Goal: Book appointment/travel/reservation

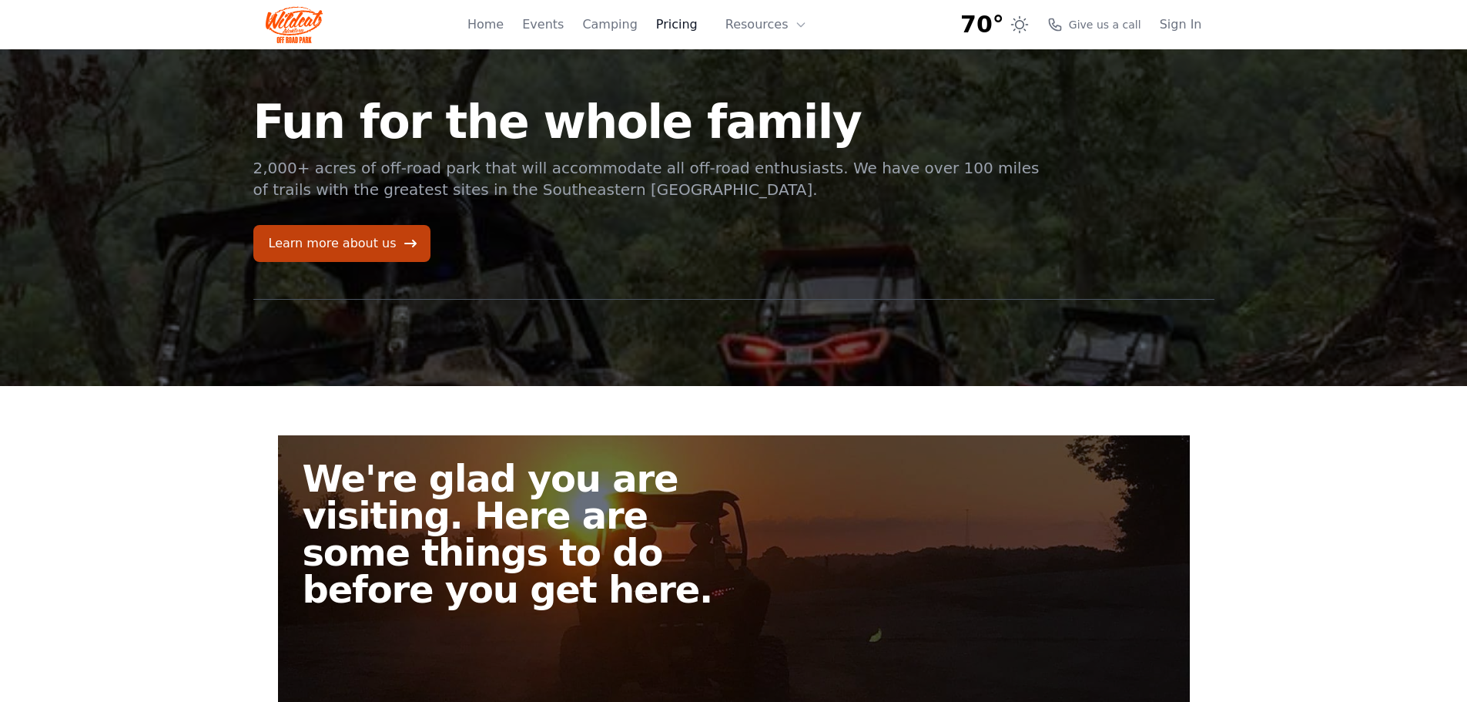
click at [692, 23] on link "Pricing" at bounding box center [677, 24] width 42 height 18
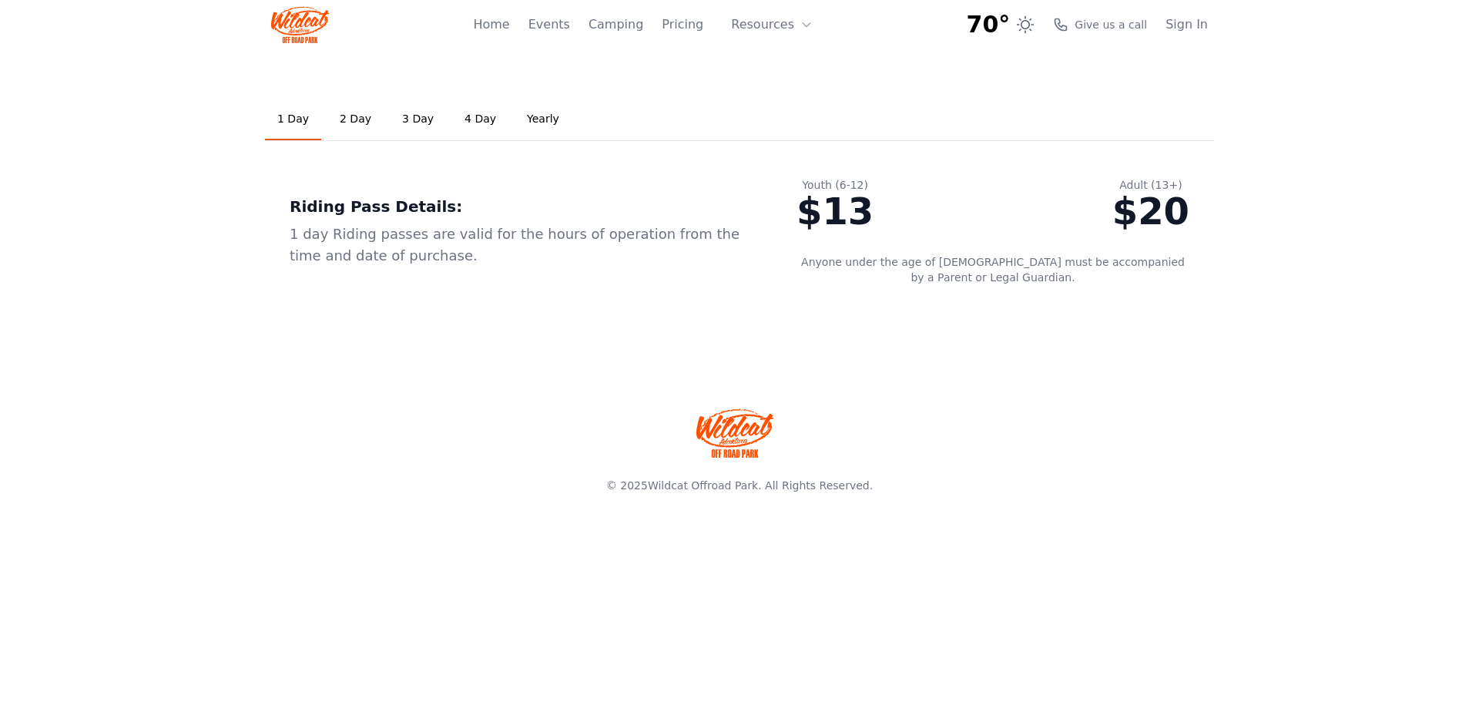
click at [348, 113] on link "2 Day" at bounding box center [355, 120] width 56 height 42
click at [297, 118] on link "1 Day" at bounding box center [293, 120] width 56 height 42
click at [370, 119] on link "2 Day" at bounding box center [355, 120] width 56 height 42
click at [416, 119] on link "3 Day" at bounding box center [418, 120] width 56 height 42
click at [293, 113] on link "1 Day" at bounding box center [293, 120] width 56 height 42
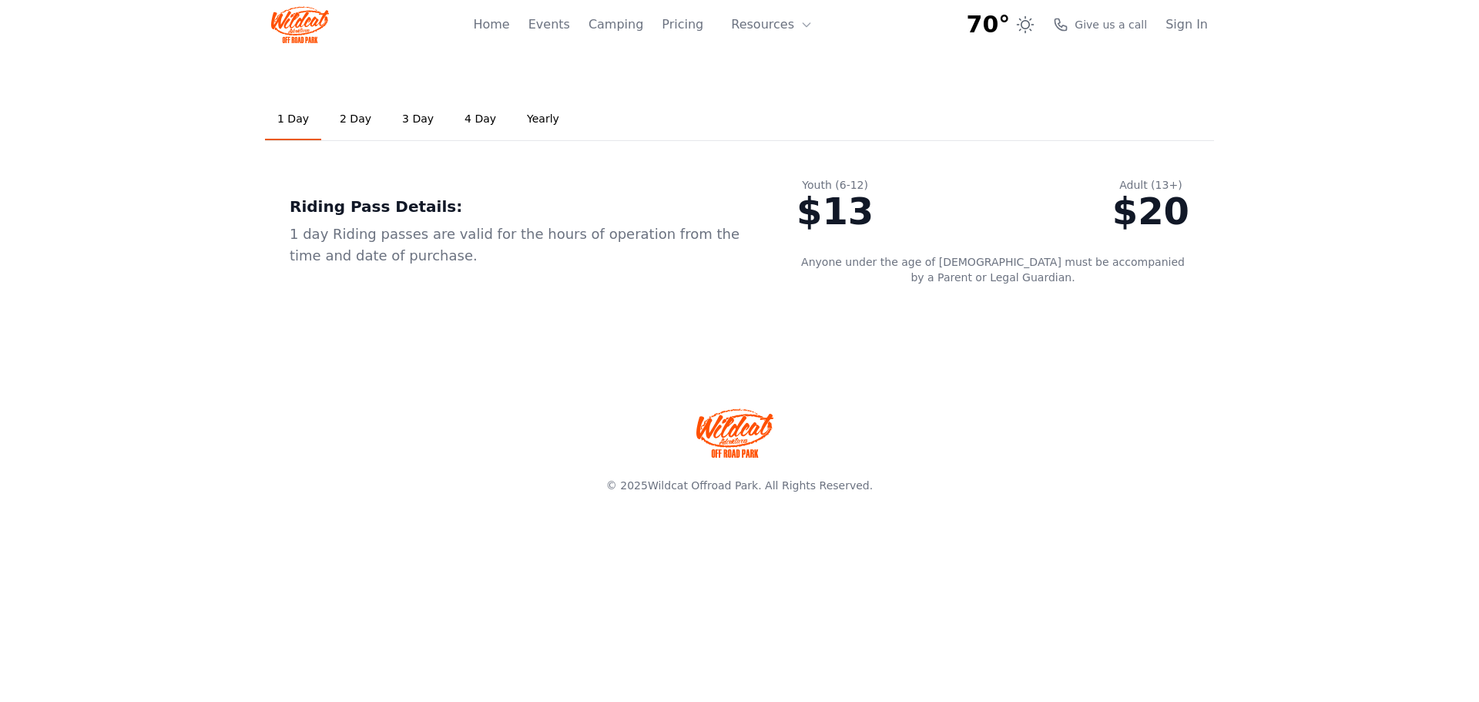
click at [408, 111] on link "3 Day" at bounding box center [418, 120] width 56 height 42
click at [295, 110] on link "1 Day" at bounding box center [293, 120] width 56 height 42
click at [402, 119] on link "3 Day" at bounding box center [418, 120] width 56 height 42
click at [466, 116] on link "4 Day" at bounding box center [480, 120] width 56 height 42
click at [552, 121] on link "Yearly" at bounding box center [543, 120] width 57 height 42
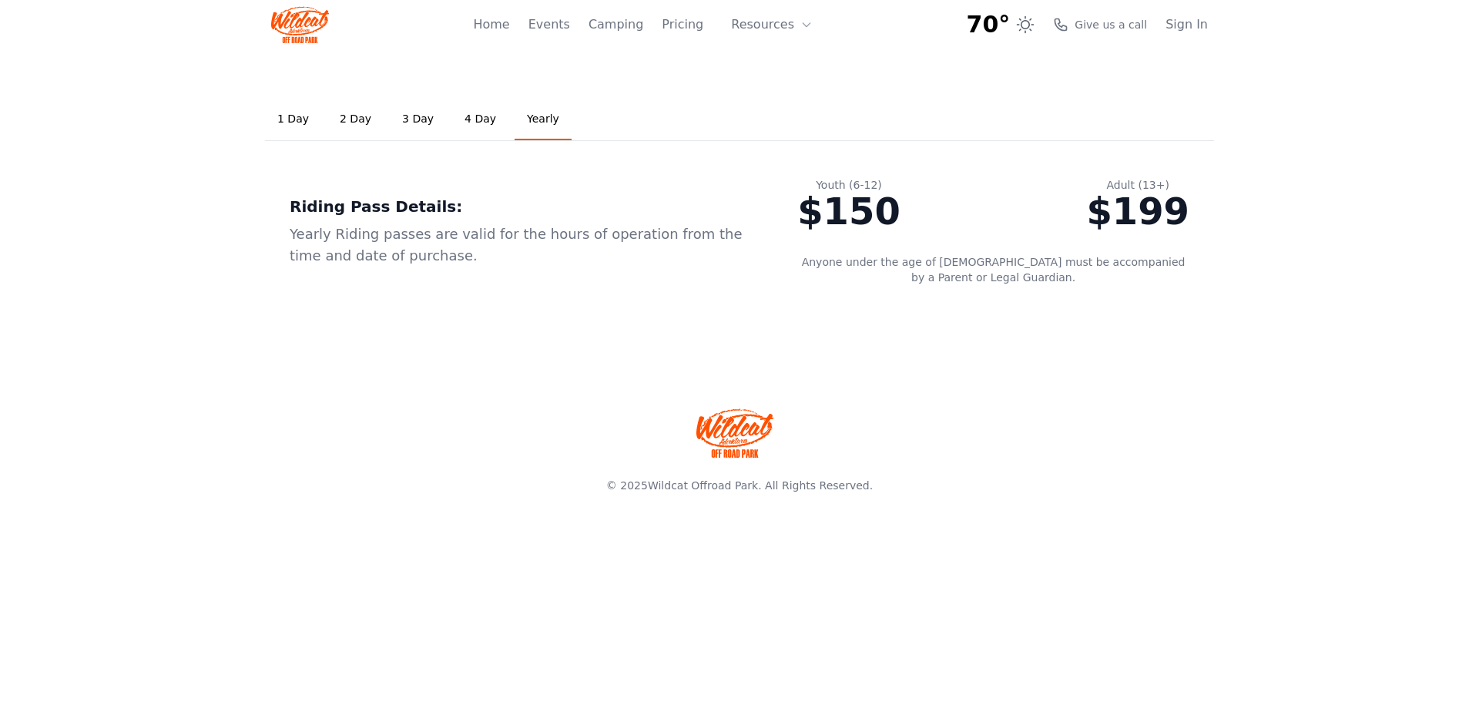
click at [284, 113] on link "1 Day" at bounding box center [293, 120] width 56 height 42
click at [351, 118] on link "2 Day" at bounding box center [355, 120] width 56 height 42
click at [798, 25] on button "Resources" at bounding box center [772, 24] width 100 height 31
click at [773, 91] on link "FAQ" at bounding box center [796, 91] width 148 height 28
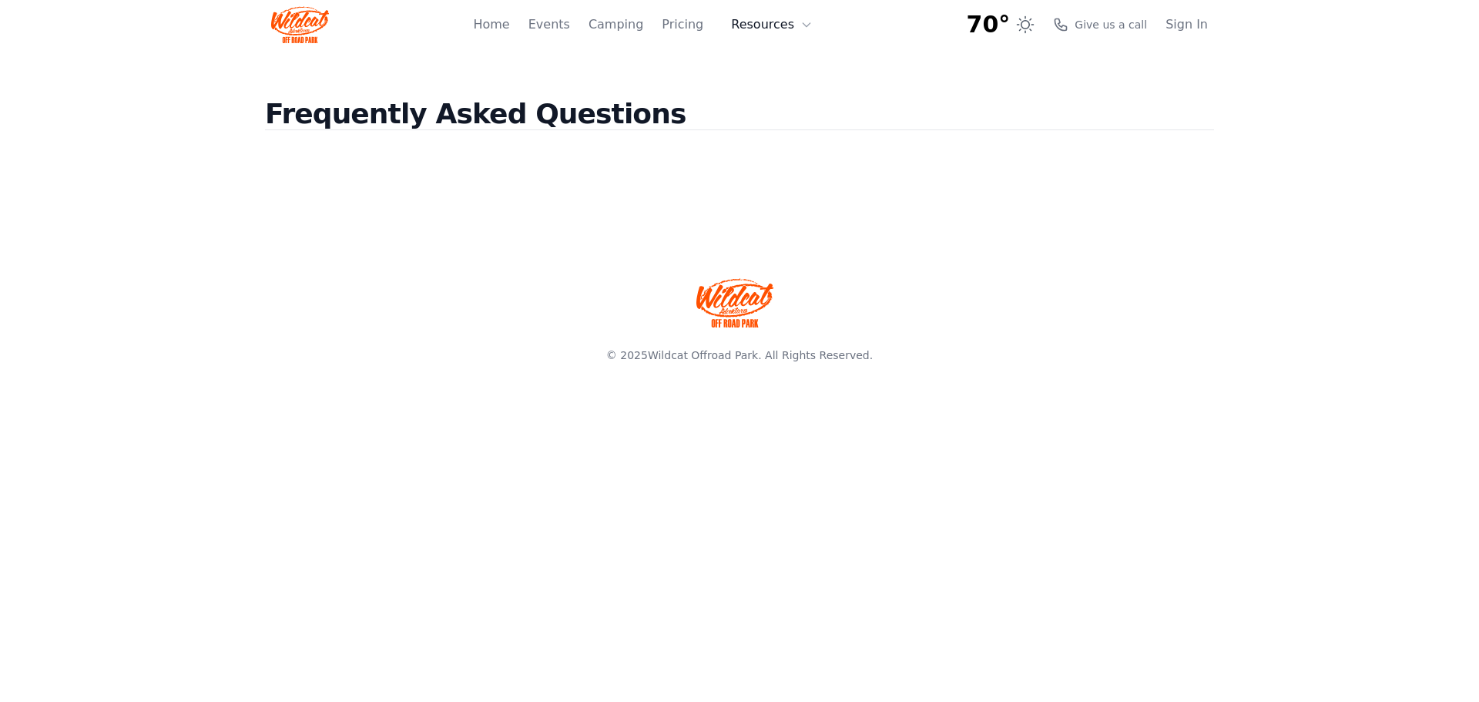
click at [791, 24] on button "Resources" at bounding box center [772, 24] width 100 height 31
click at [790, 63] on link "About" at bounding box center [796, 63] width 148 height 28
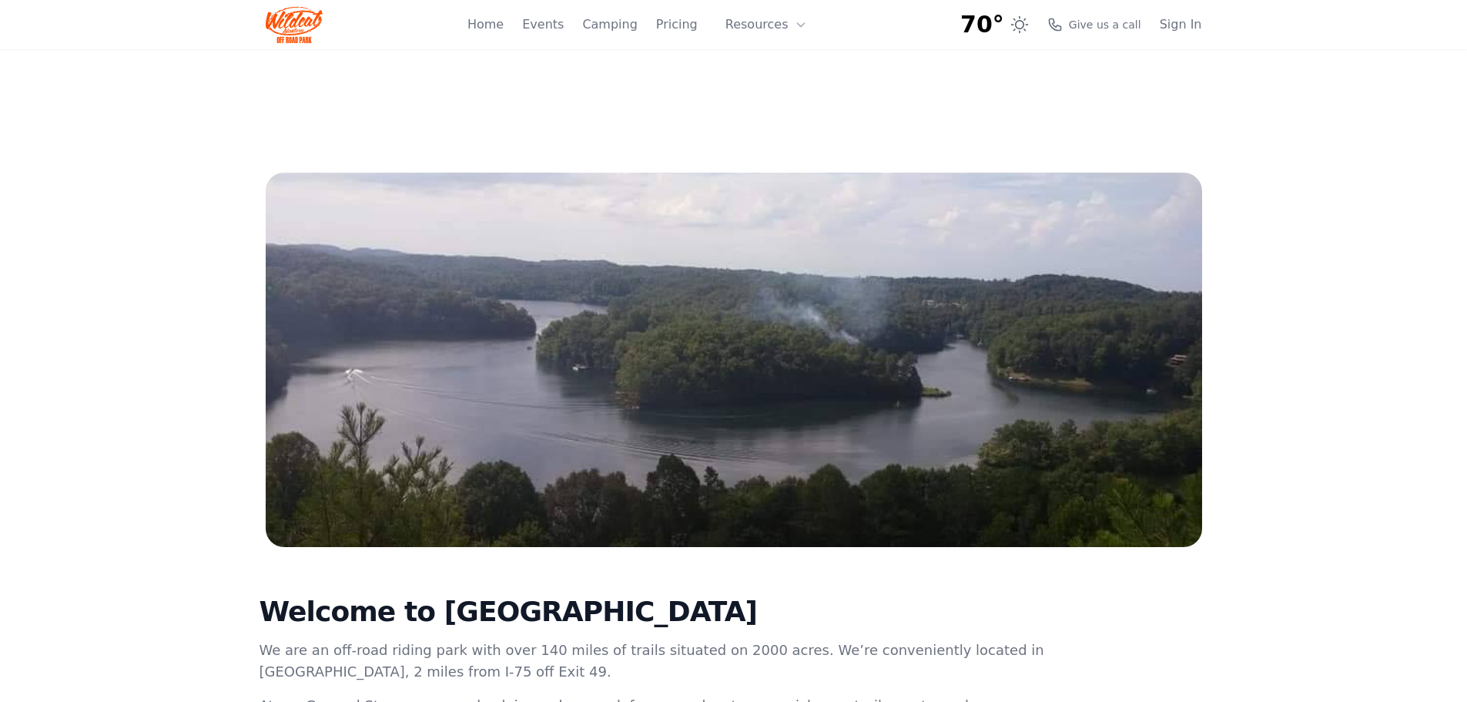
click at [636, 29] on link "Camping" at bounding box center [609, 24] width 55 height 18
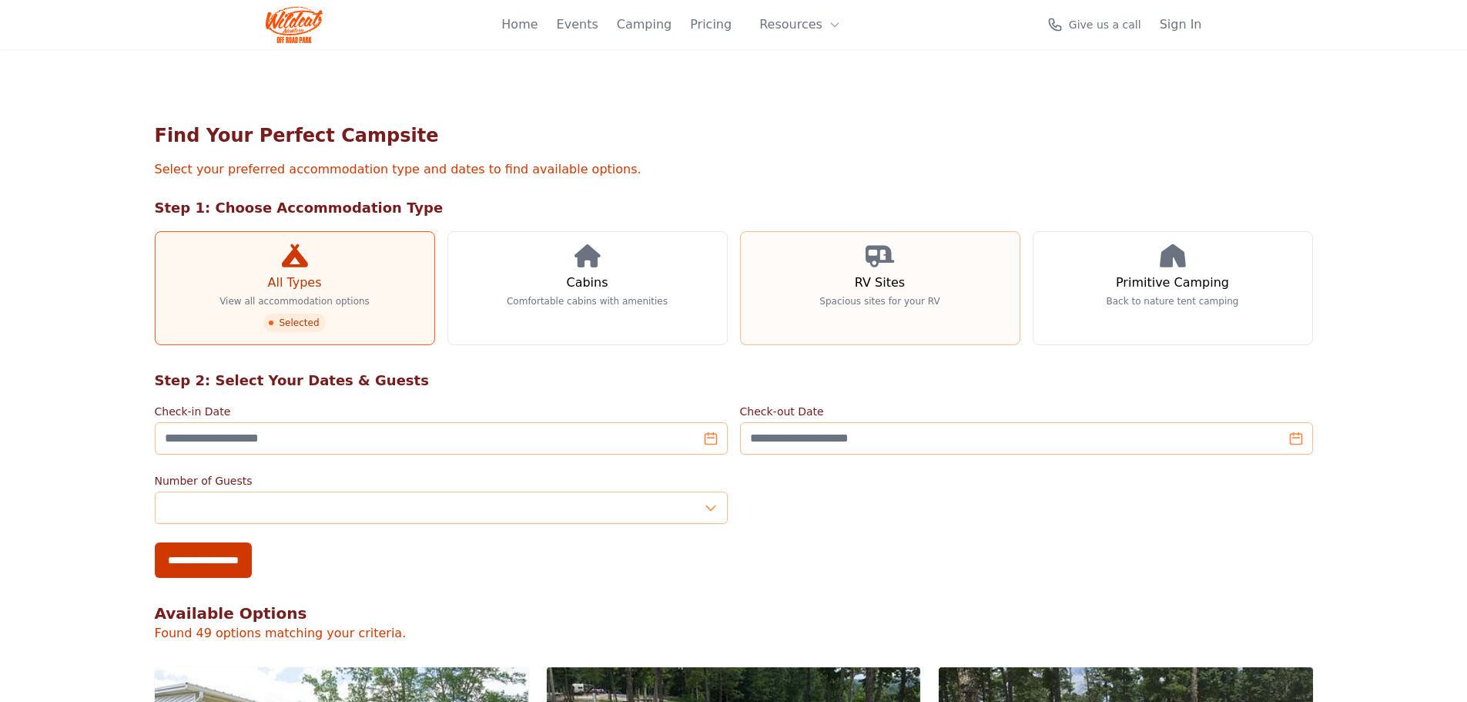
click at [914, 273] on link "RV Sites Spacious sites for your RV" at bounding box center [880, 288] width 280 height 114
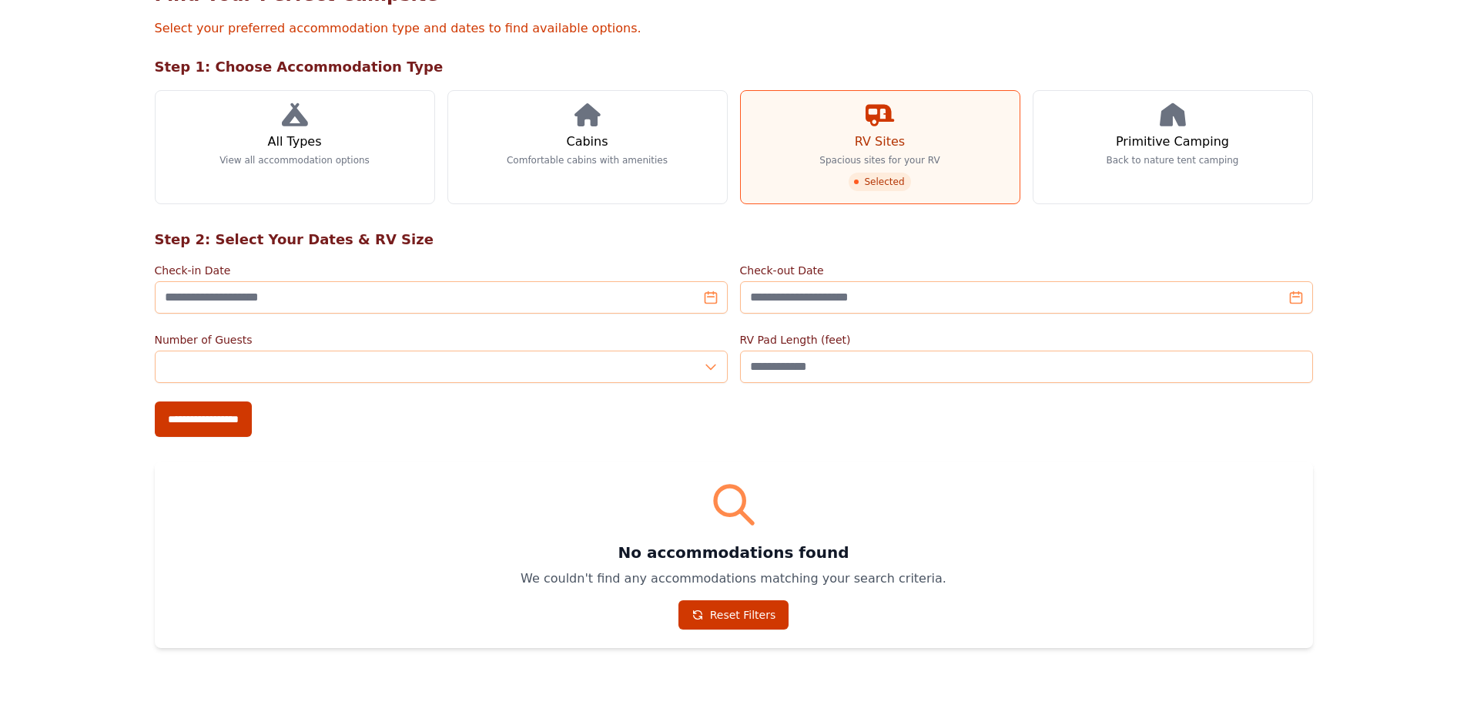
scroll to position [154, 0]
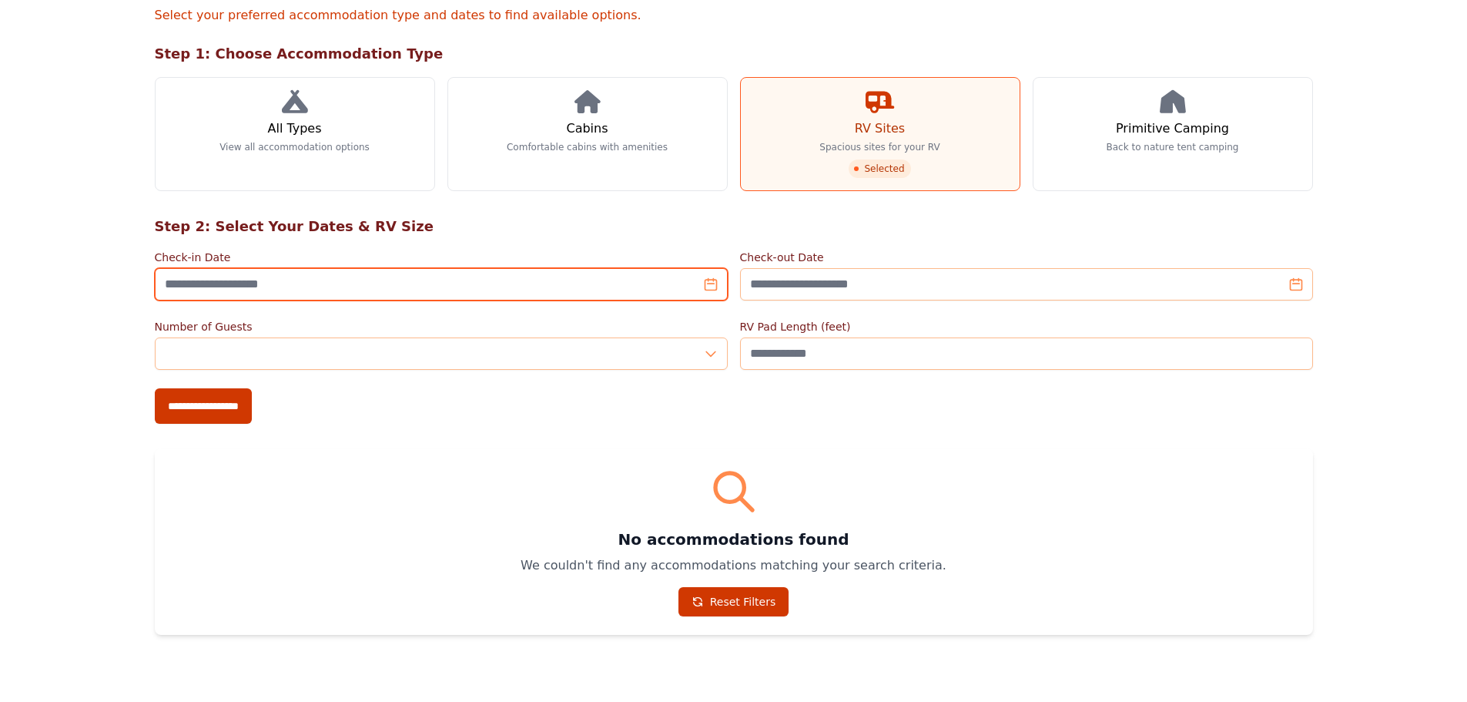
click at [488, 290] on input "Check-in Date" at bounding box center [441, 284] width 573 height 32
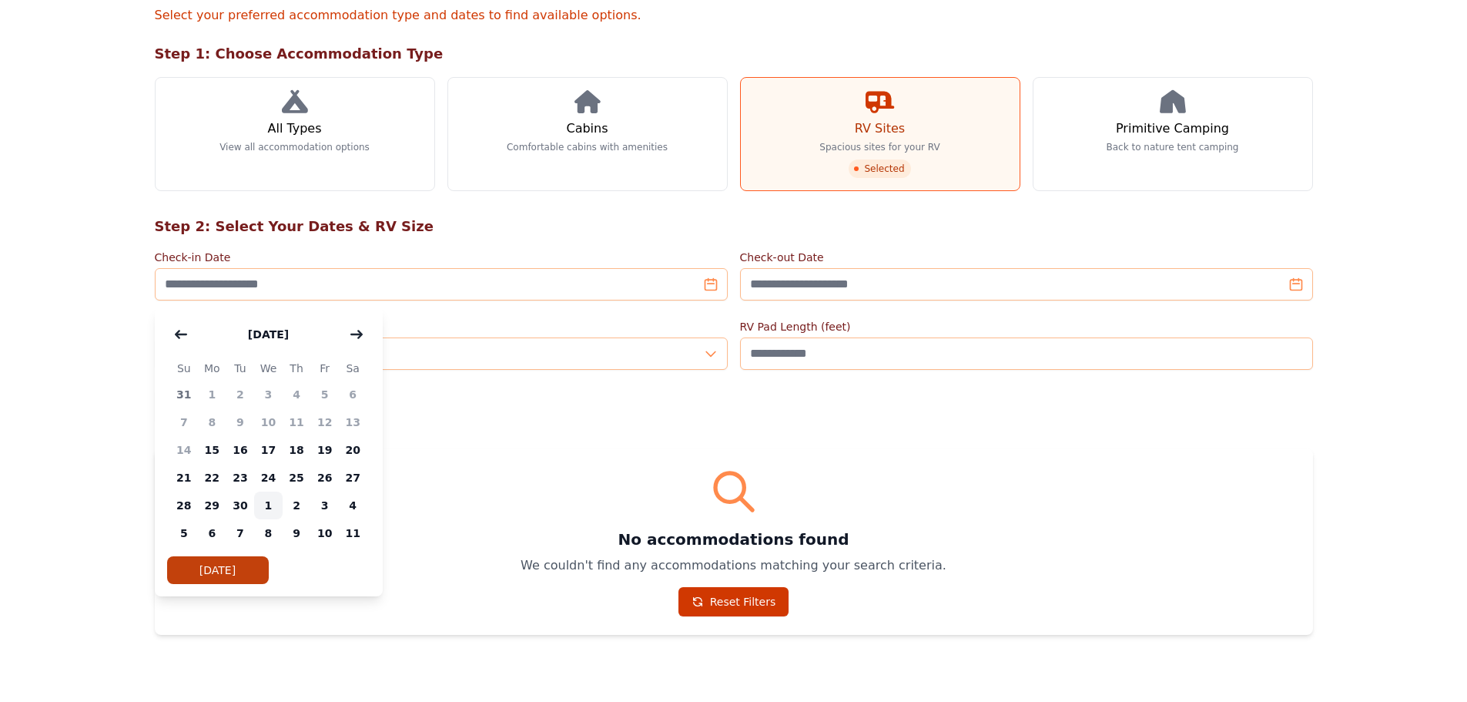
click at [267, 505] on span "1" at bounding box center [268, 505] width 28 height 28
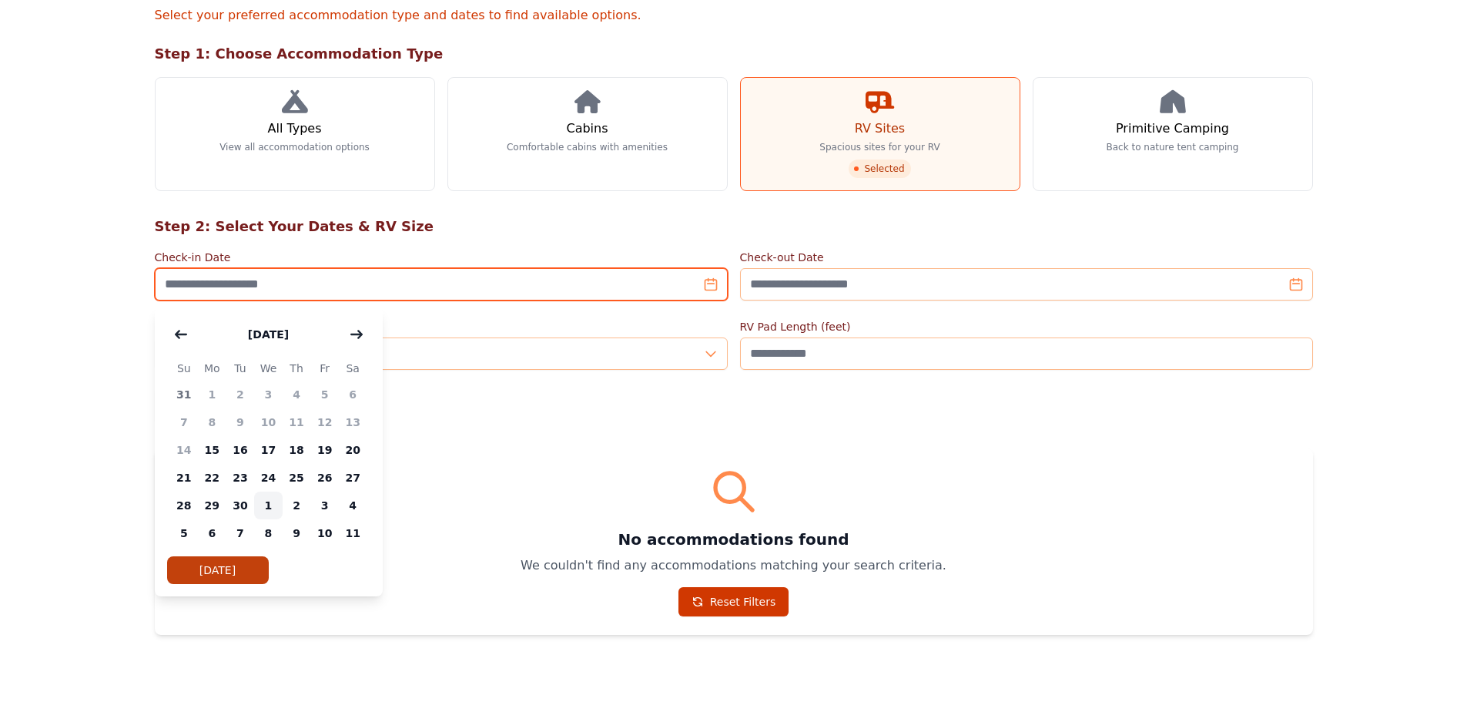
type input "**********"
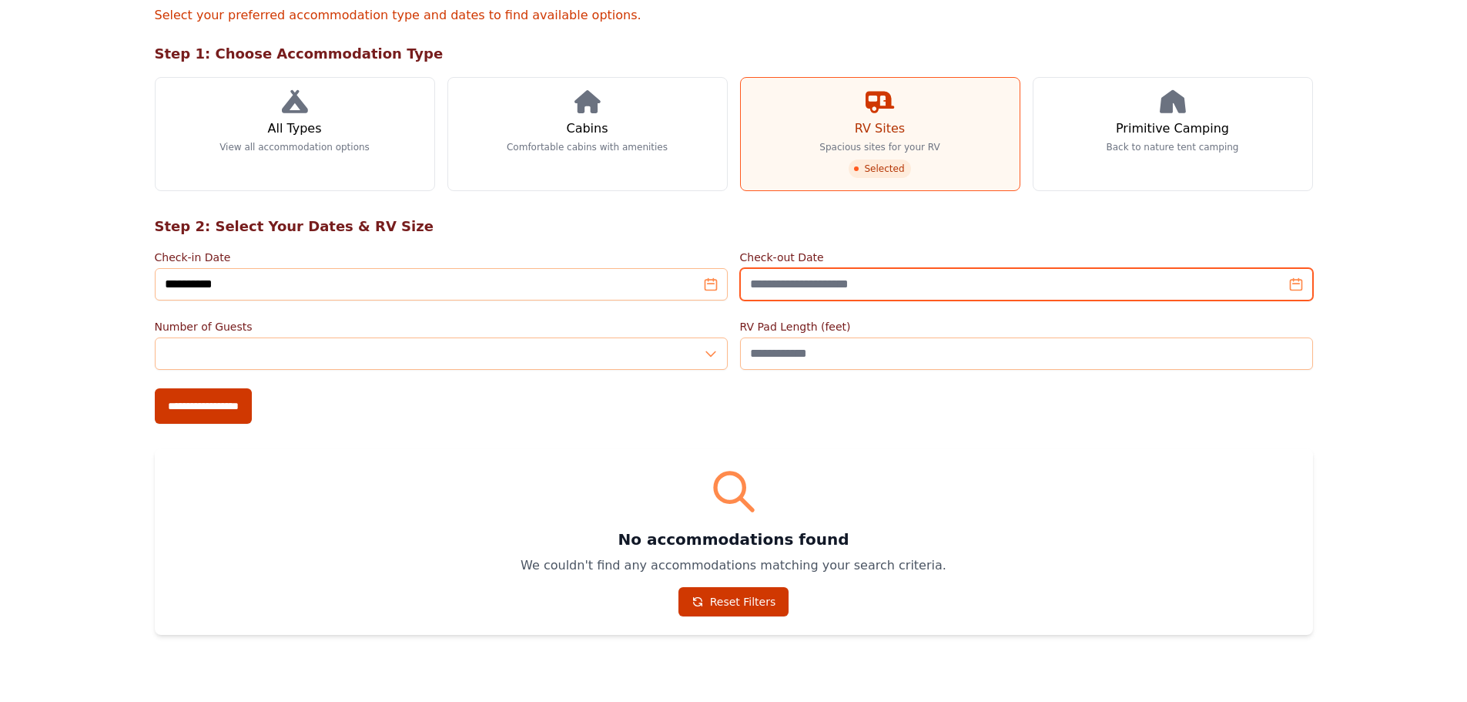
click at [919, 279] on input "Check-out Date" at bounding box center [1026, 284] width 573 height 32
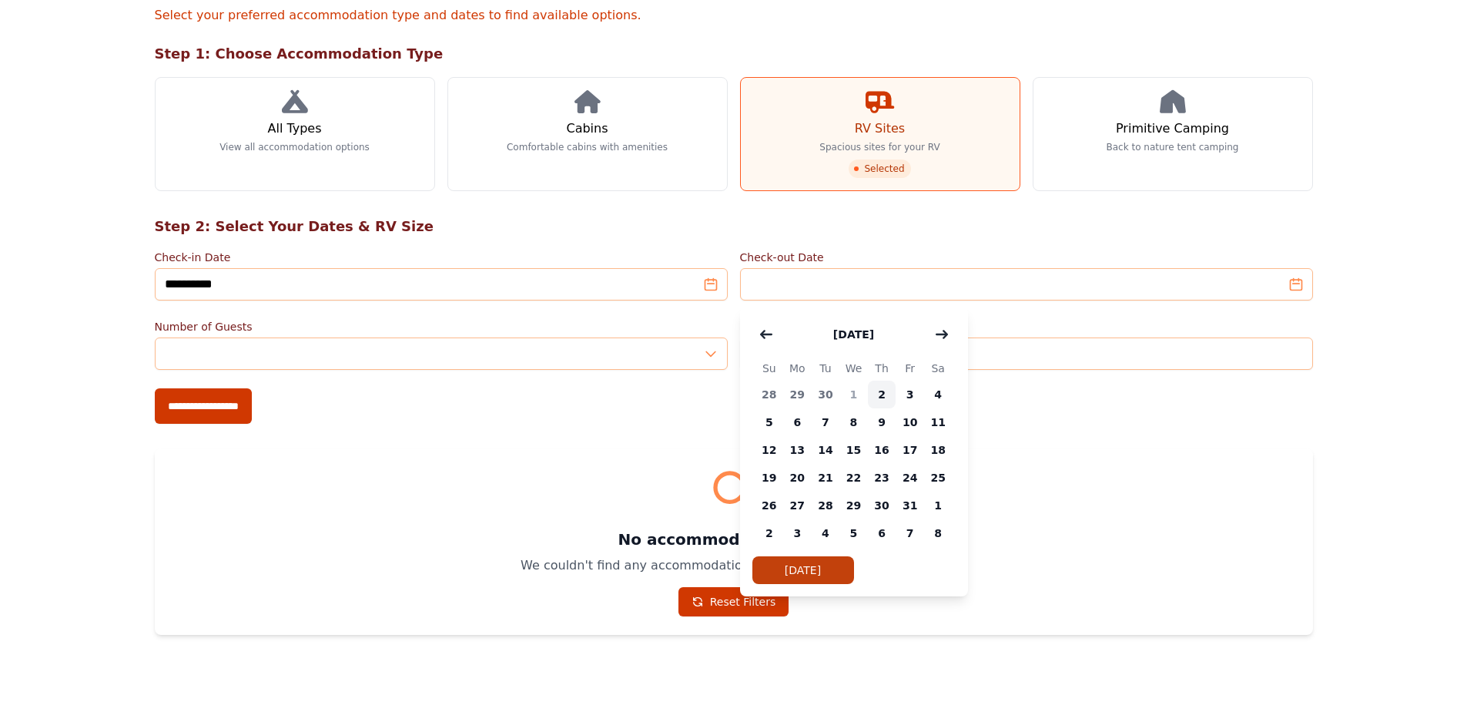
click at [885, 397] on span "2" at bounding box center [882, 395] width 28 height 28
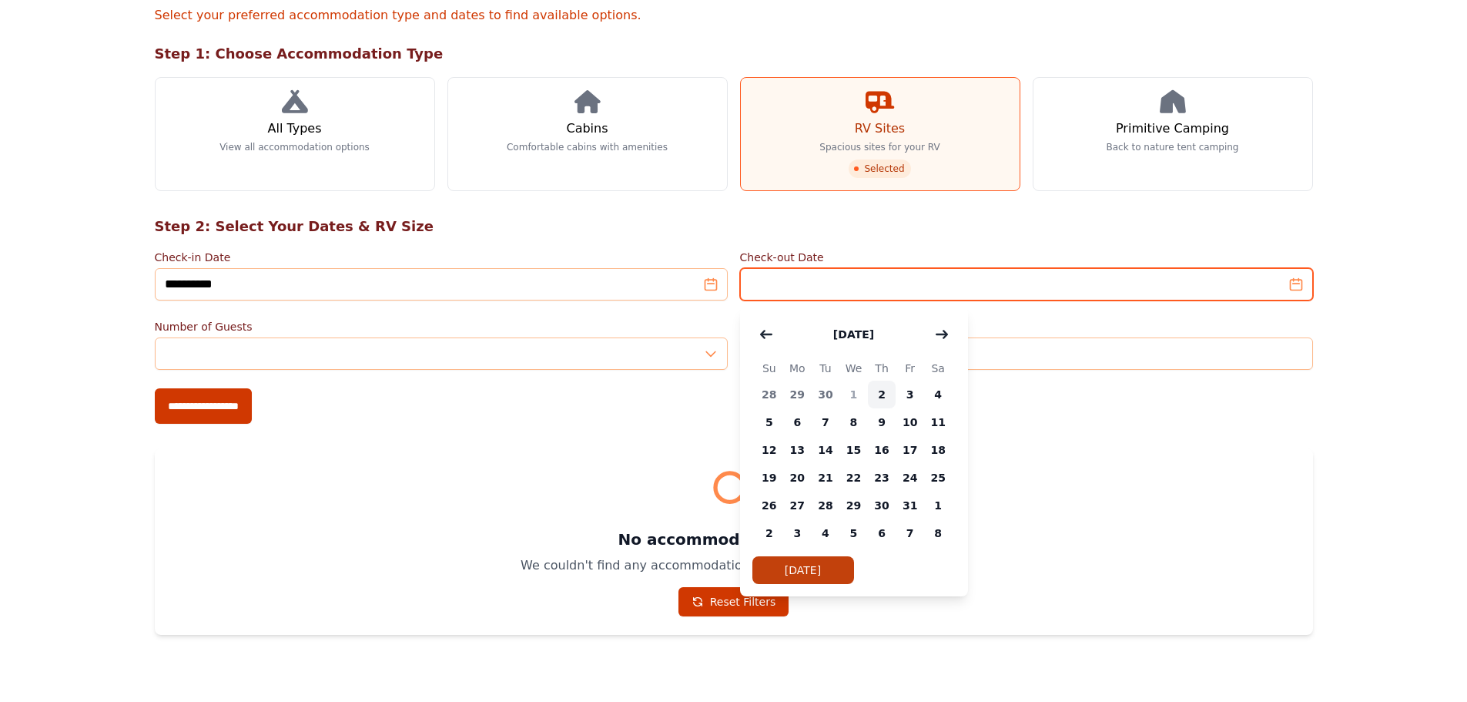
type input "**********"
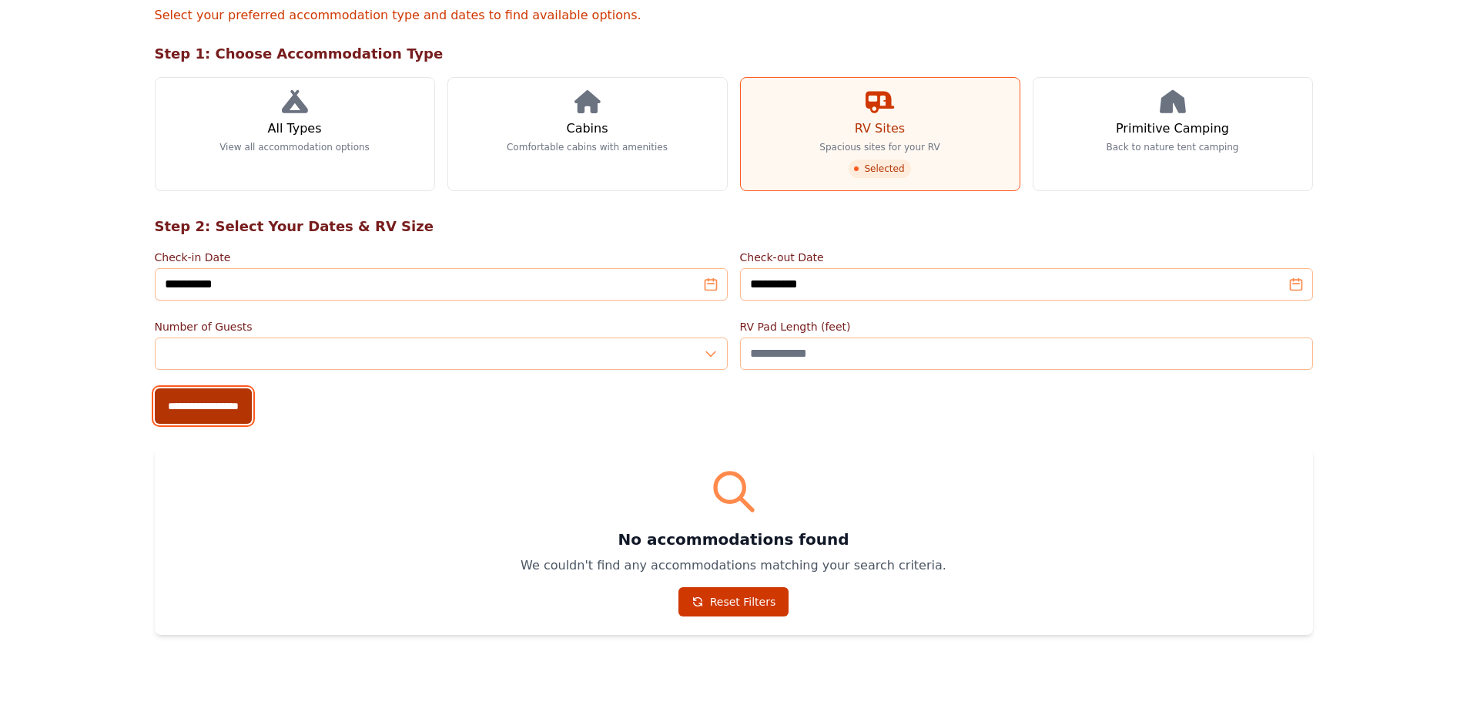
click at [231, 413] on input "**********" at bounding box center [203, 405] width 97 height 35
type input "**********"
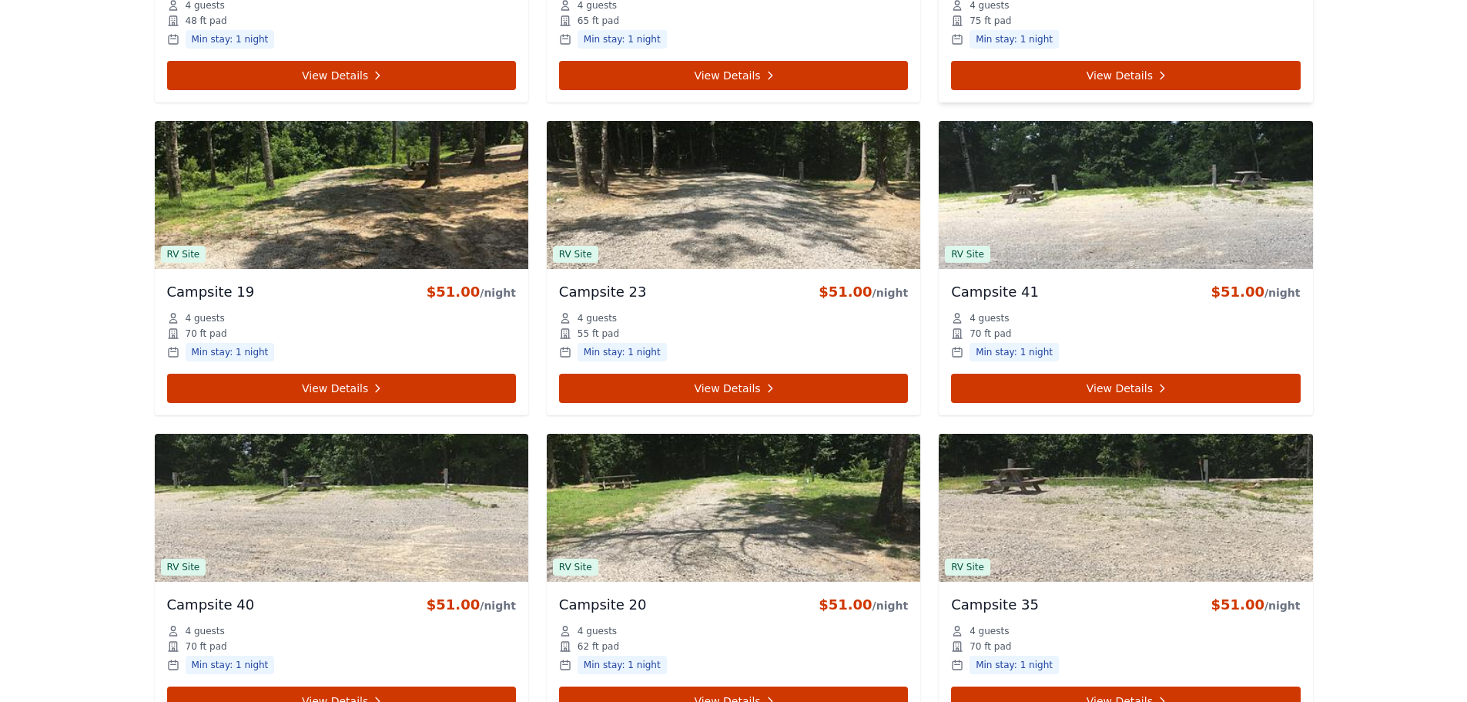
scroll to position [1618, 0]
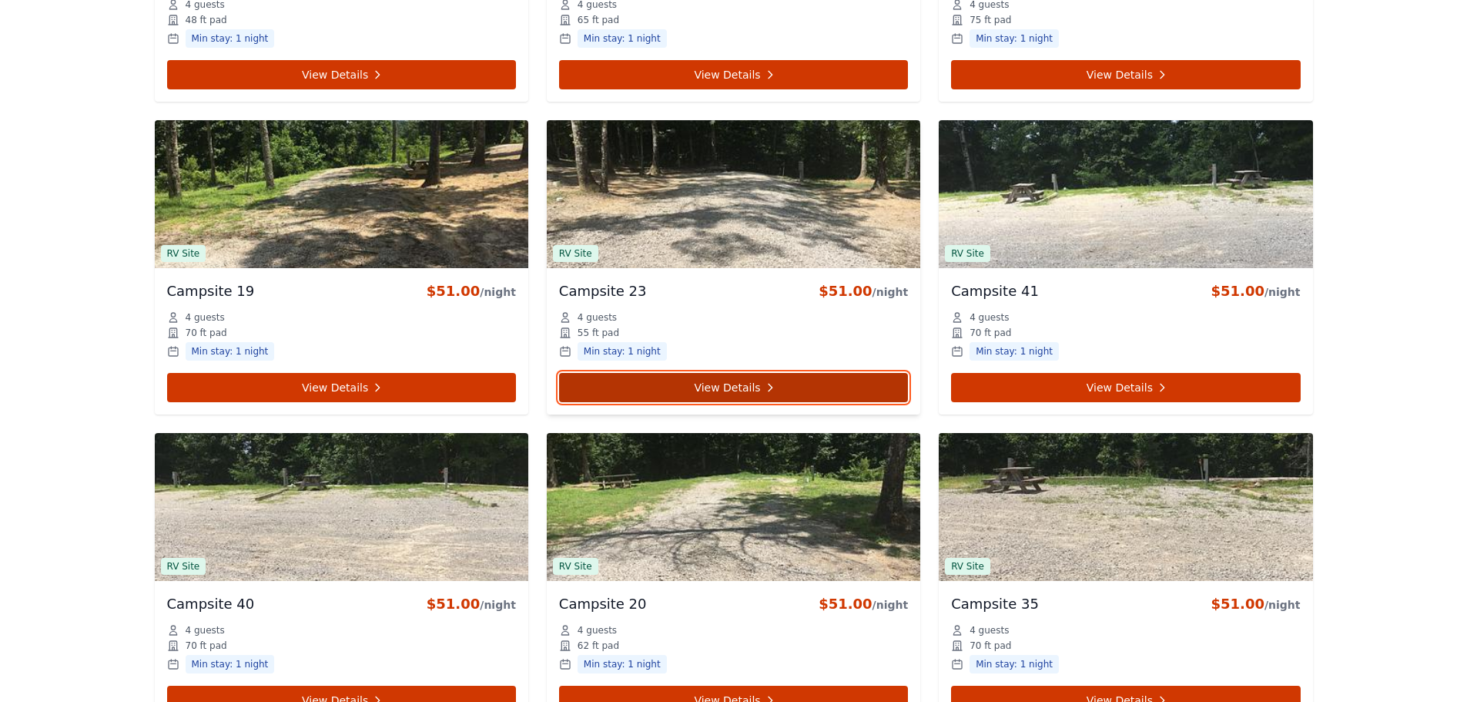
click at [749, 381] on link "View Details" at bounding box center [733, 387] width 349 height 29
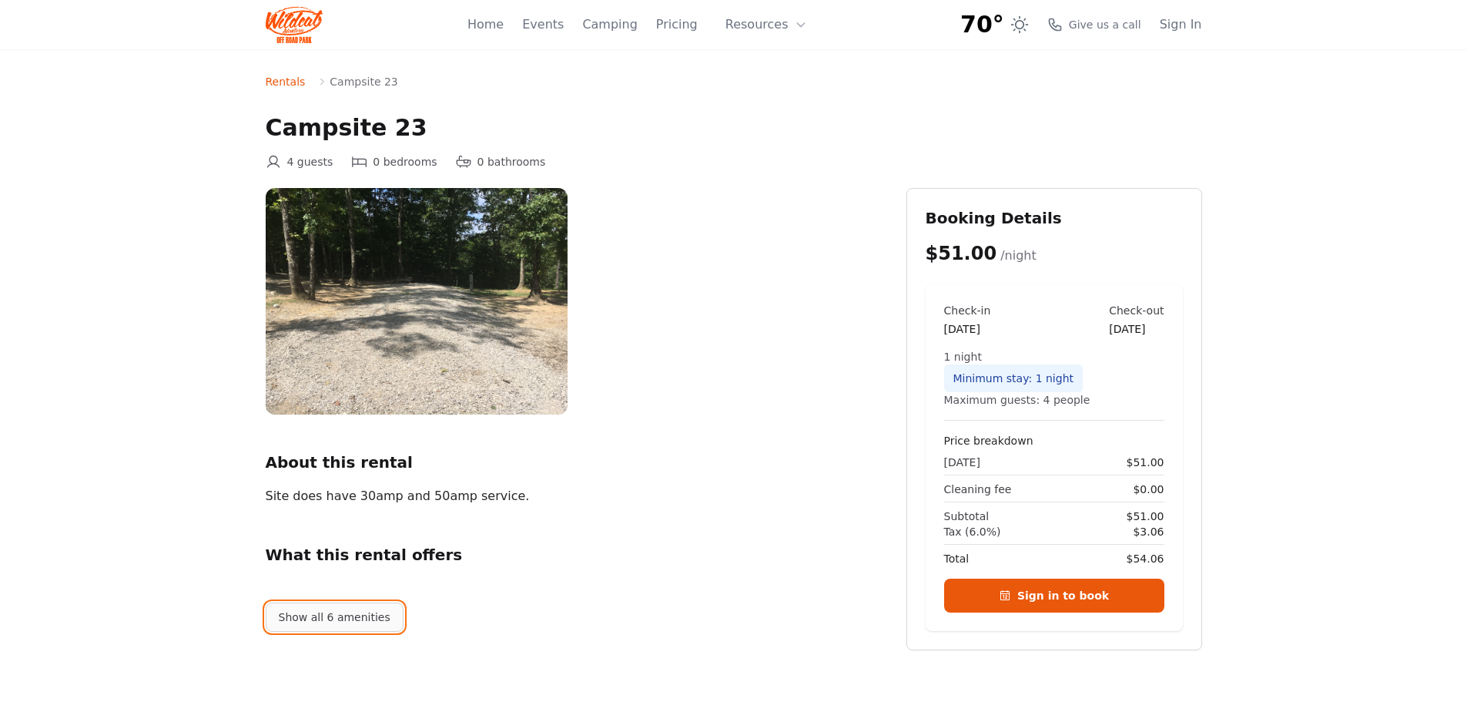
click at [324, 609] on button "Show all 6 amenities" at bounding box center [335, 616] width 138 height 29
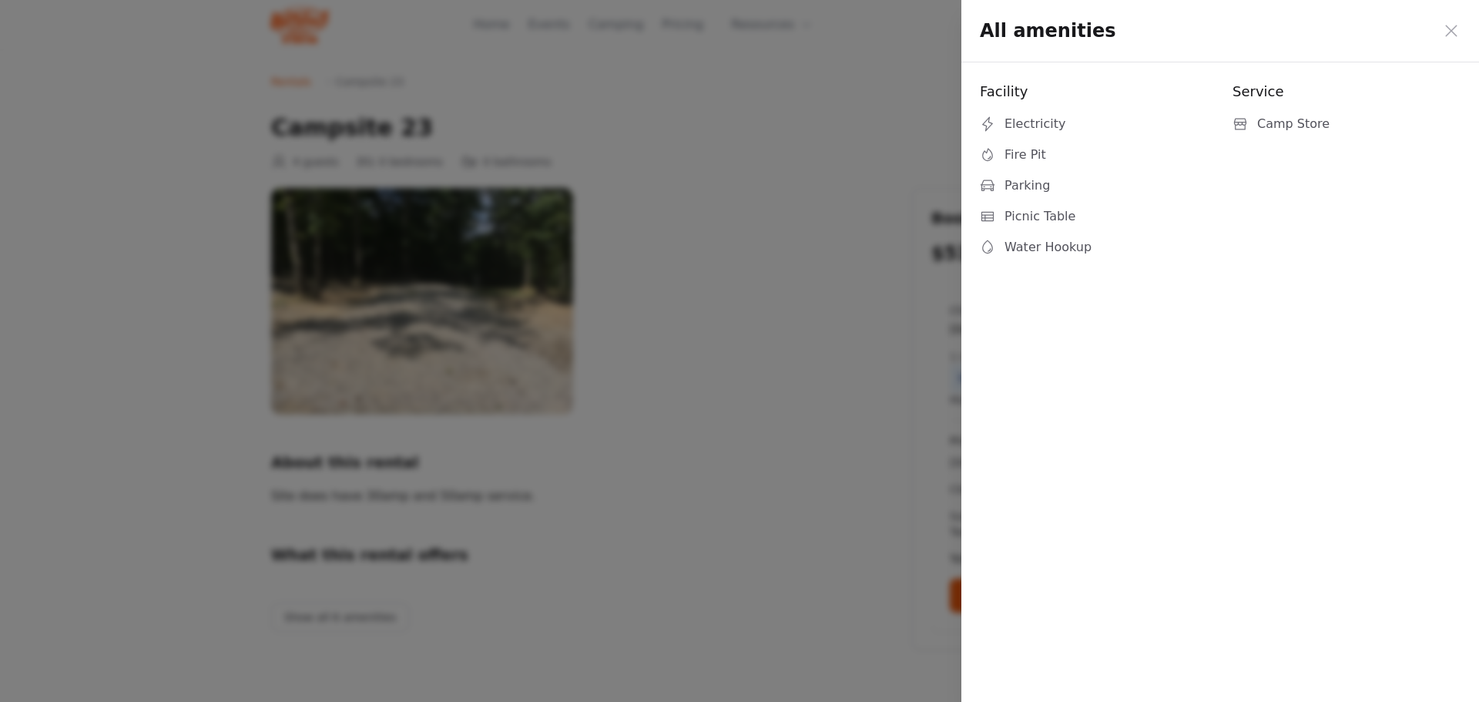
click at [1450, 16] on div "All amenities" at bounding box center [1220, 31] width 518 height 62
click at [1447, 29] on icon at bounding box center [1451, 31] width 18 height 18
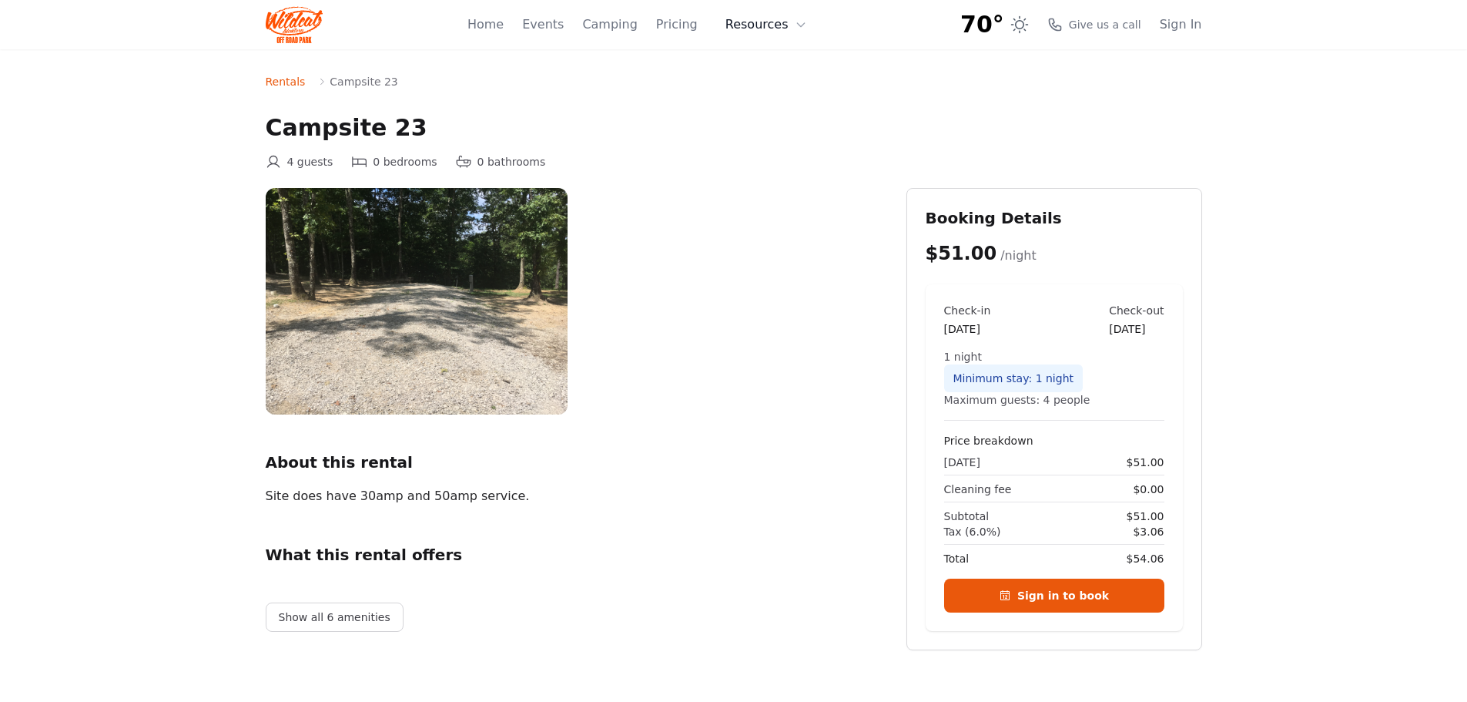
click at [753, 19] on button "Resources" at bounding box center [766, 24] width 100 height 31
click at [692, 25] on link "Pricing" at bounding box center [677, 24] width 42 height 18
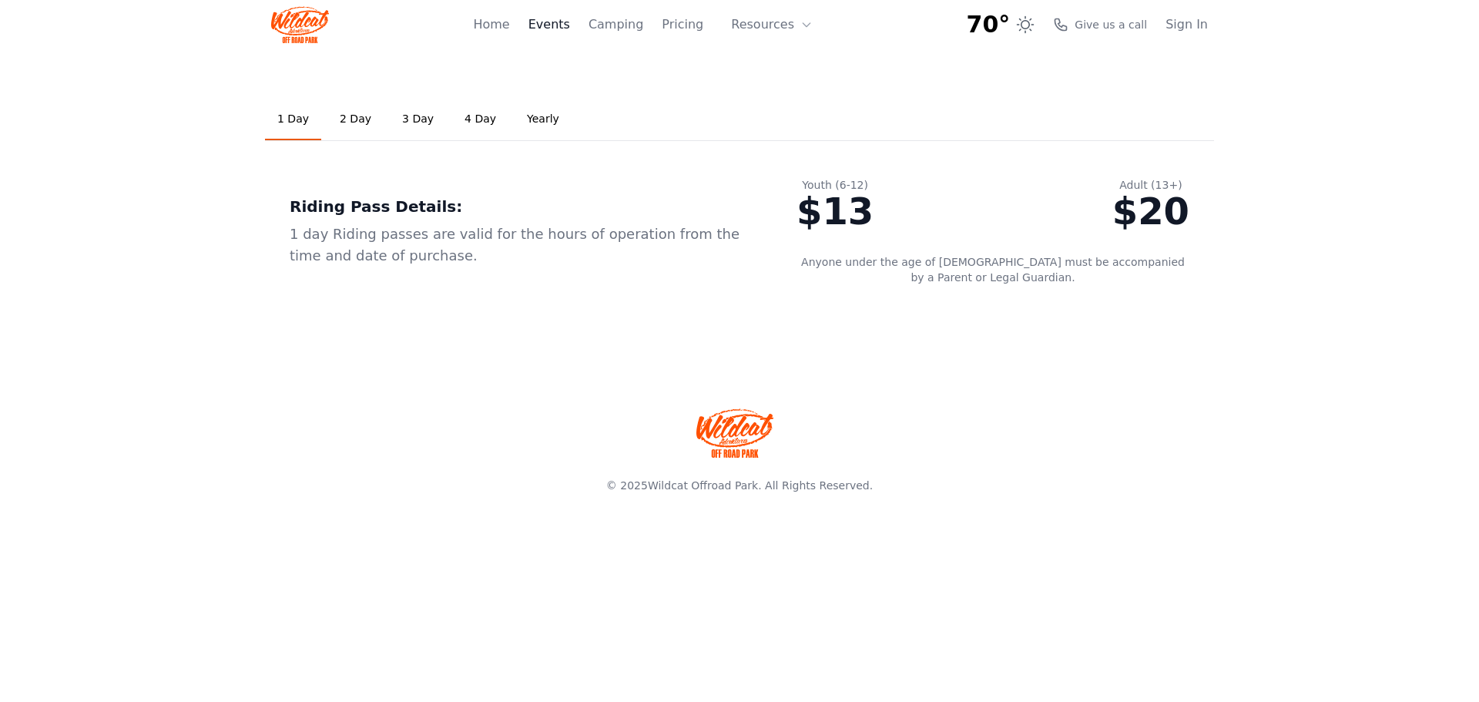
click at [567, 27] on link "Events" at bounding box center [549, 24] width 42 height 18
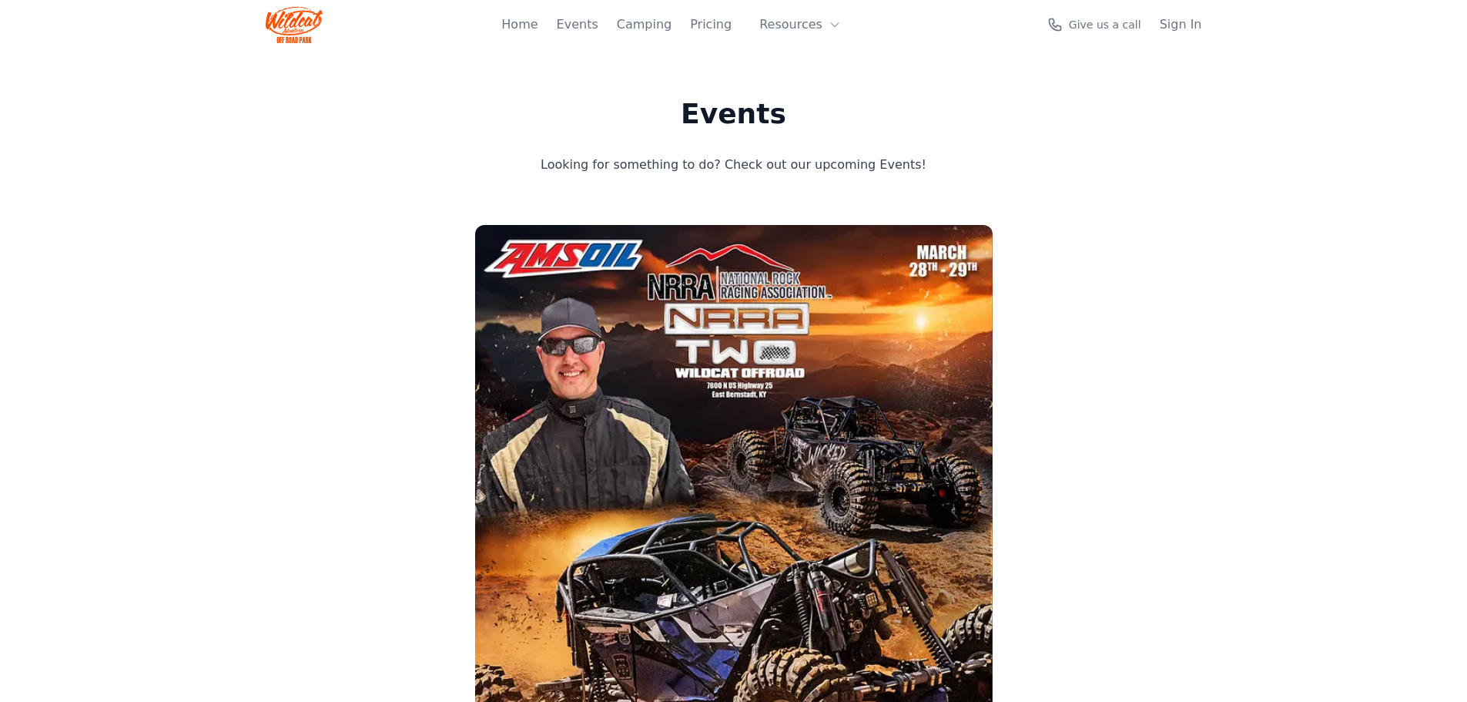
click at [516, 25] on div "Home Events Camping Pricing Resources About FAQ Give us a call Sign In Open menu" at bounding box center [734, 24] width 937 height 49
click at [504, 21] on link "Home" at bounding box center [486, 24] width 36 height 18
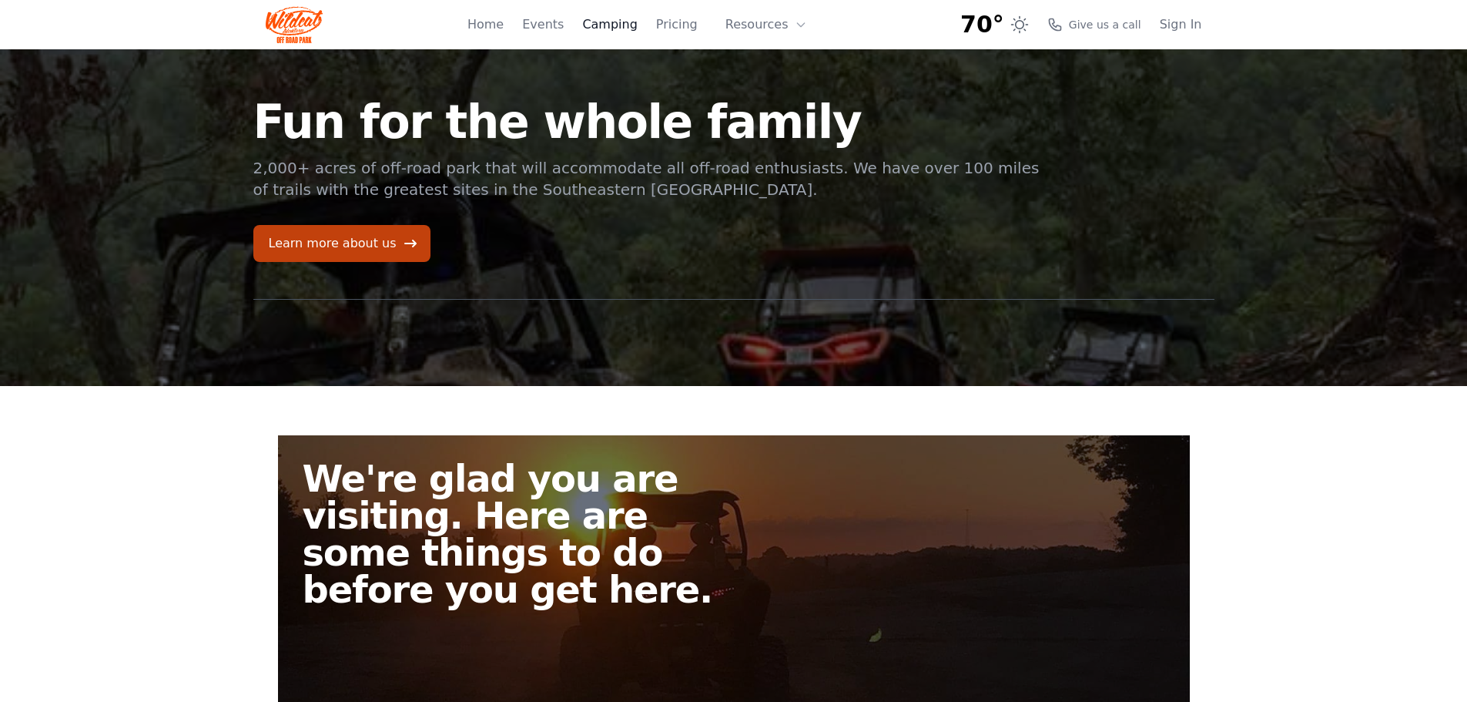
click at [629, 27] on link "Camping" at bounding box center [609, 24] width 55 height 18
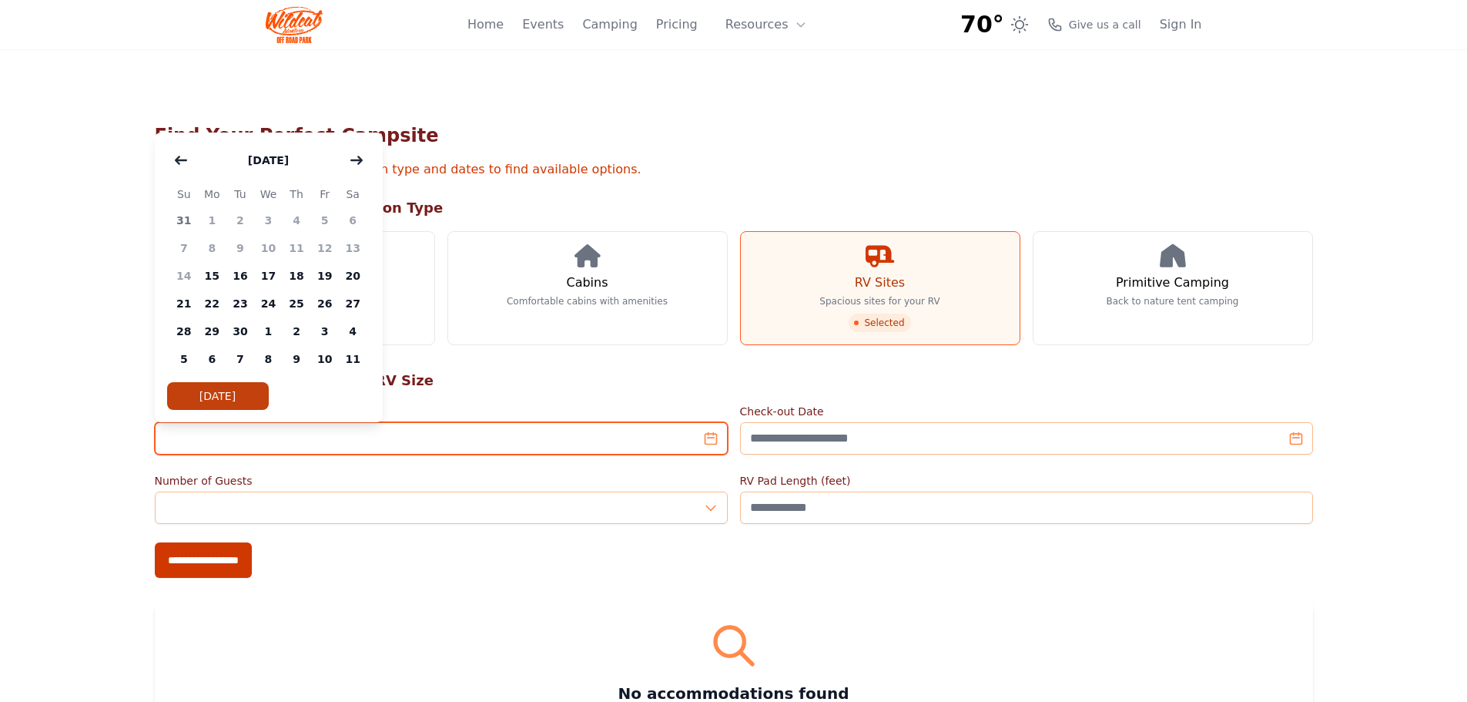
click at [676, 434] on input "Check-in Date" at bounding box center [441, 438] width 573 height 32
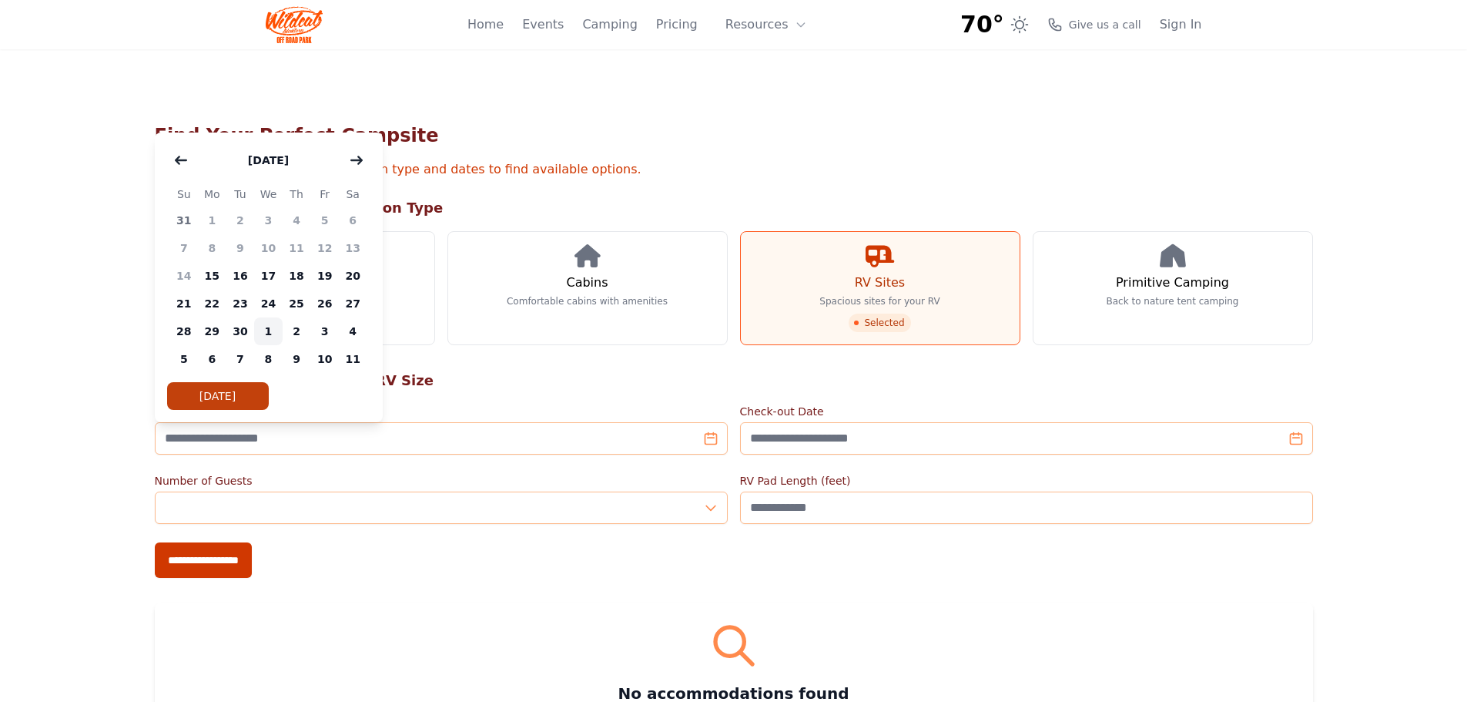
click at [272, 326] on span "1" at bounding box center [268, 331] width 28 height 28
type input "**********"
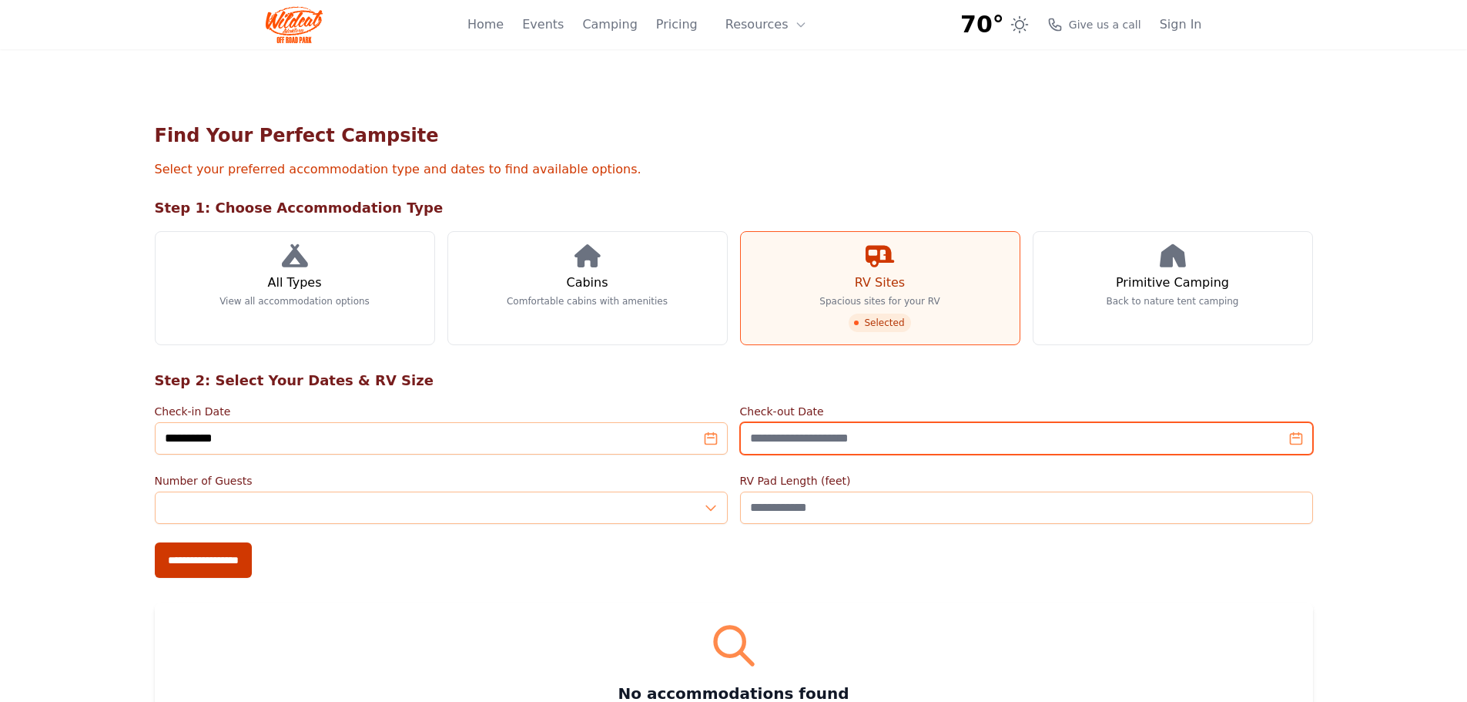
click at [1090, 432] on input "Check-out Date" at bounding box center [1026, 438] width 573 height 32
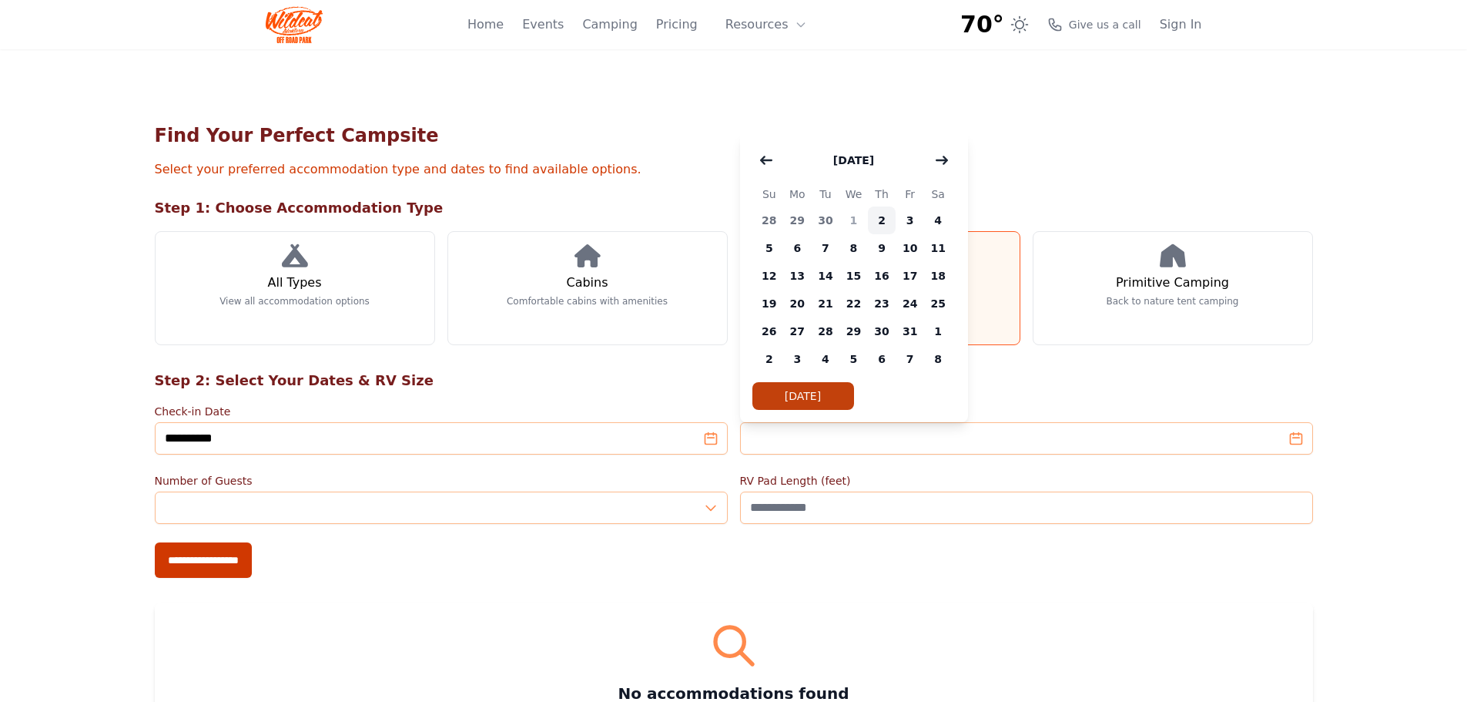
click at [888, 220] on span "2" at bounding box center [882, 220] width 28 height 28
type input "**********"
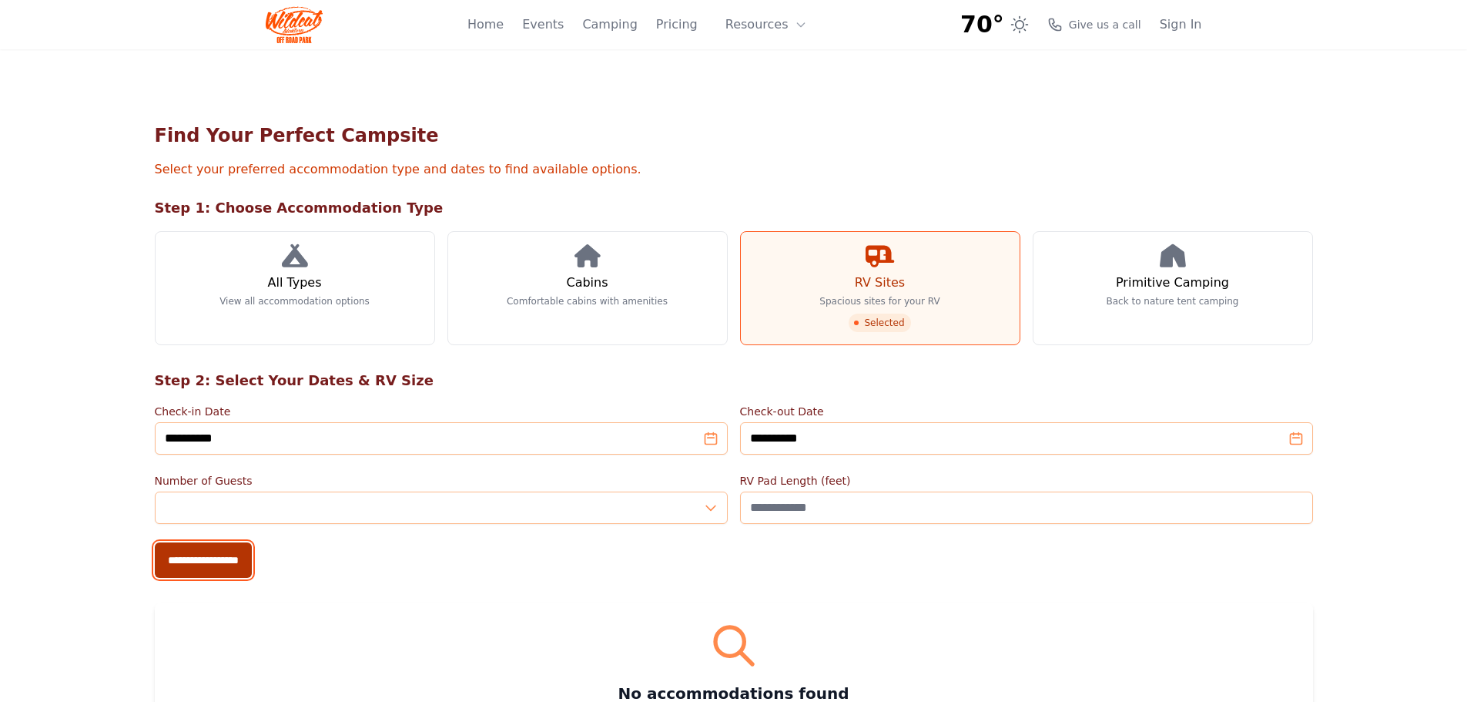
click at [231, 562] on input "**********" at bounding box center [203, 559] width 97 height 35
type input "**********"
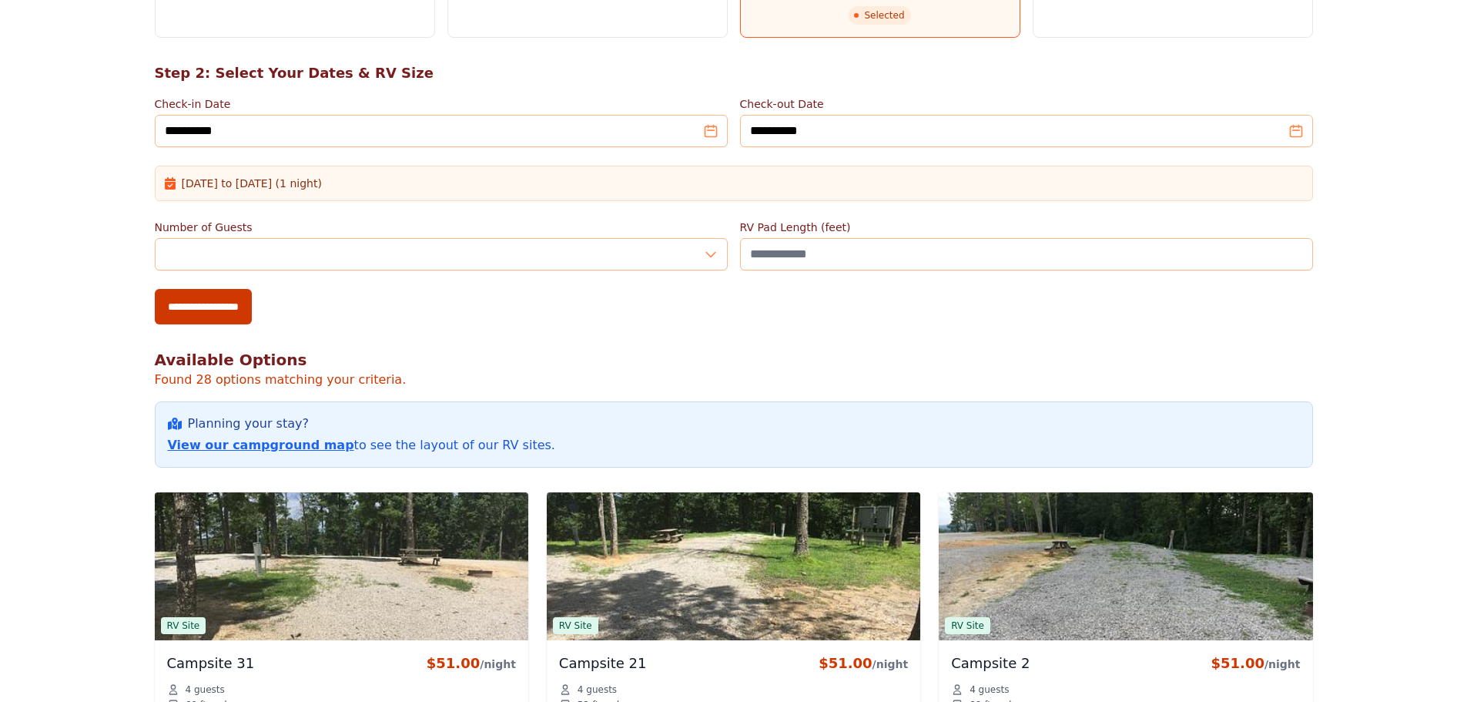
scroll to position [308, 0]
click at [291, 444] on link "View our campground map" at bounding box center [261, 444] width 186 height 15
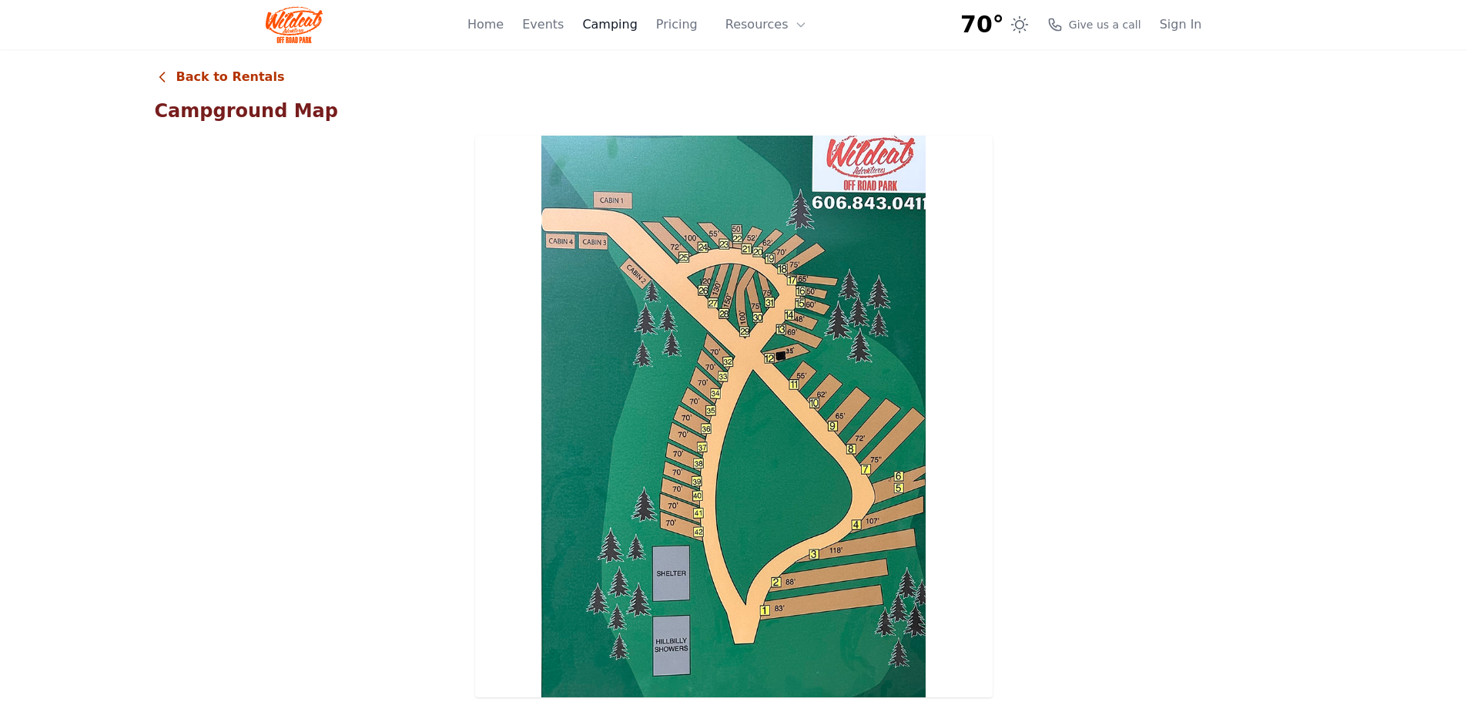
click at [626, 19] on link "Camping" at bounding box center [609, 24] width 55 height 18
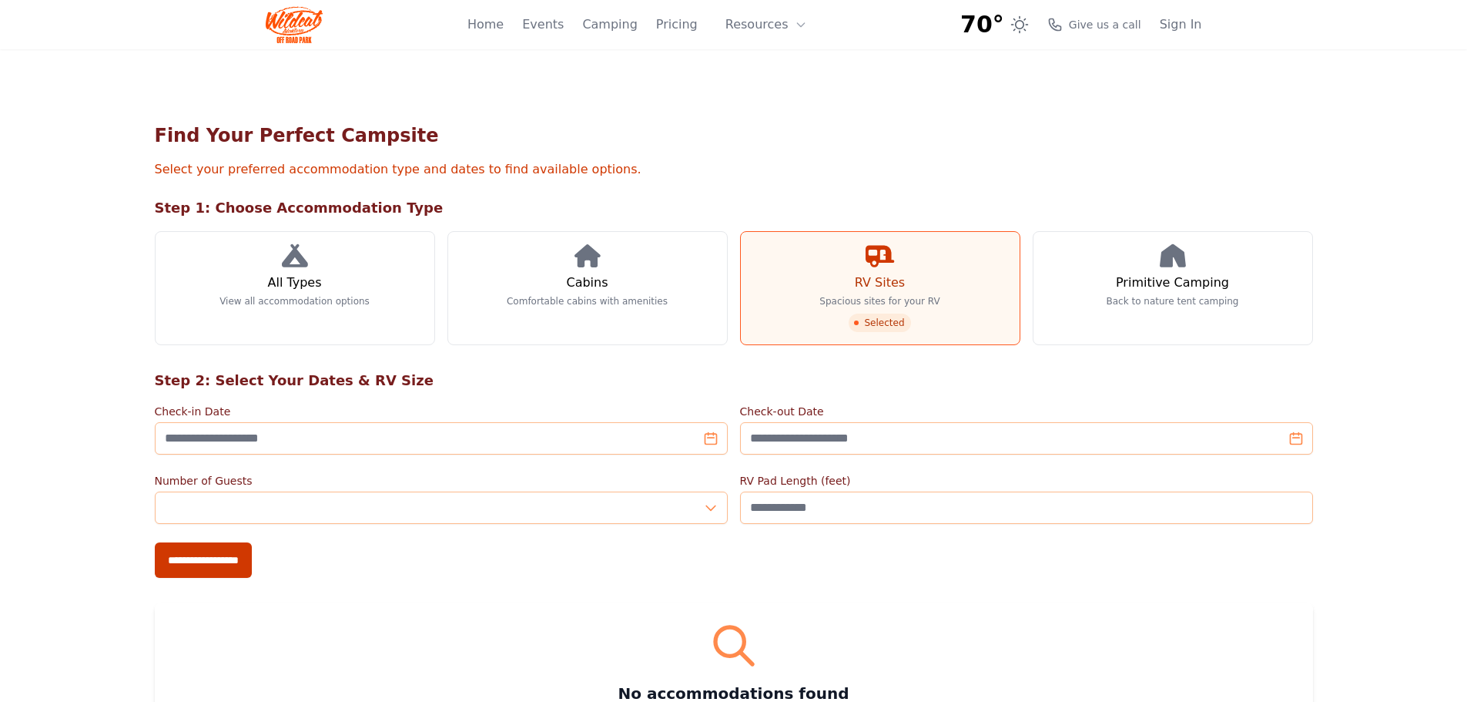
click at [288, 25] on img at bounding box center [295, 24] width 58 height 37
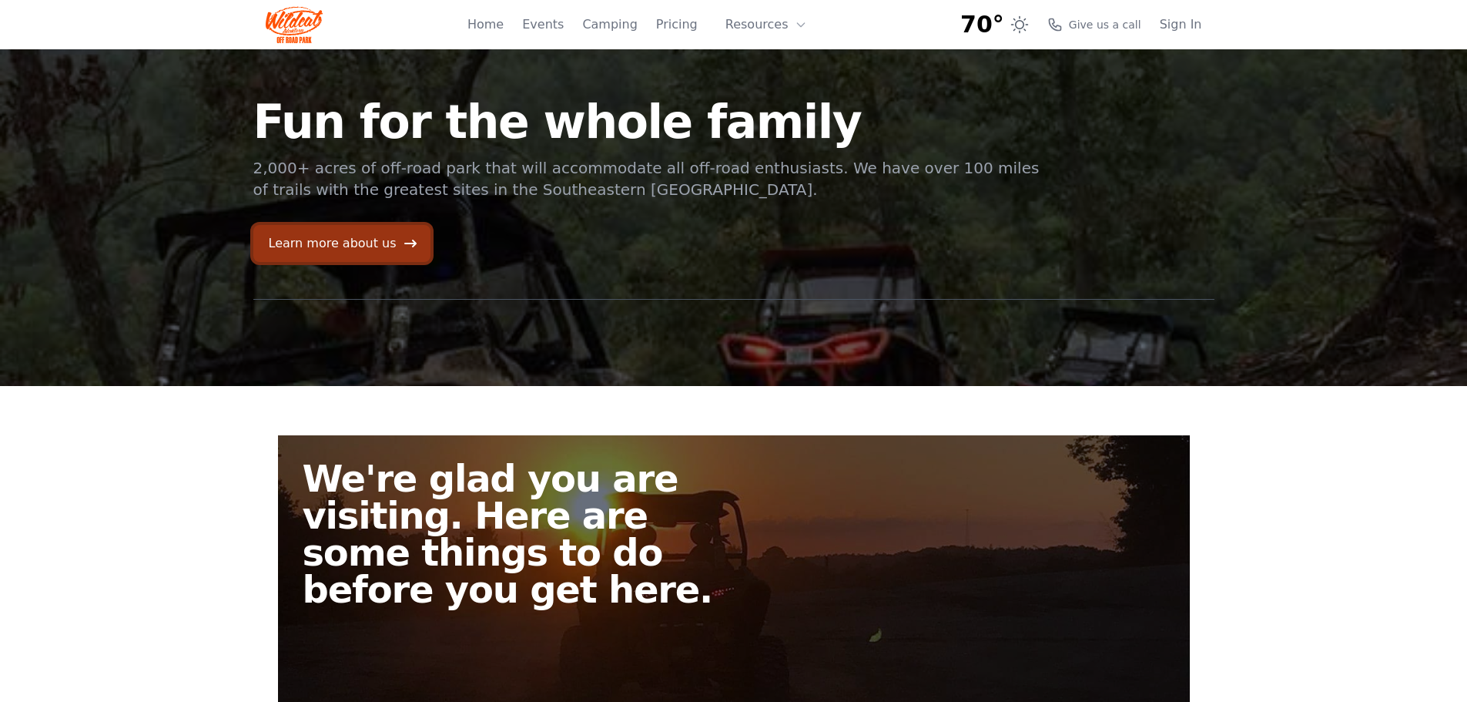
click at [325, 240] on link "Learn more about us" at bounding box center [341, 243] width 177 height 37
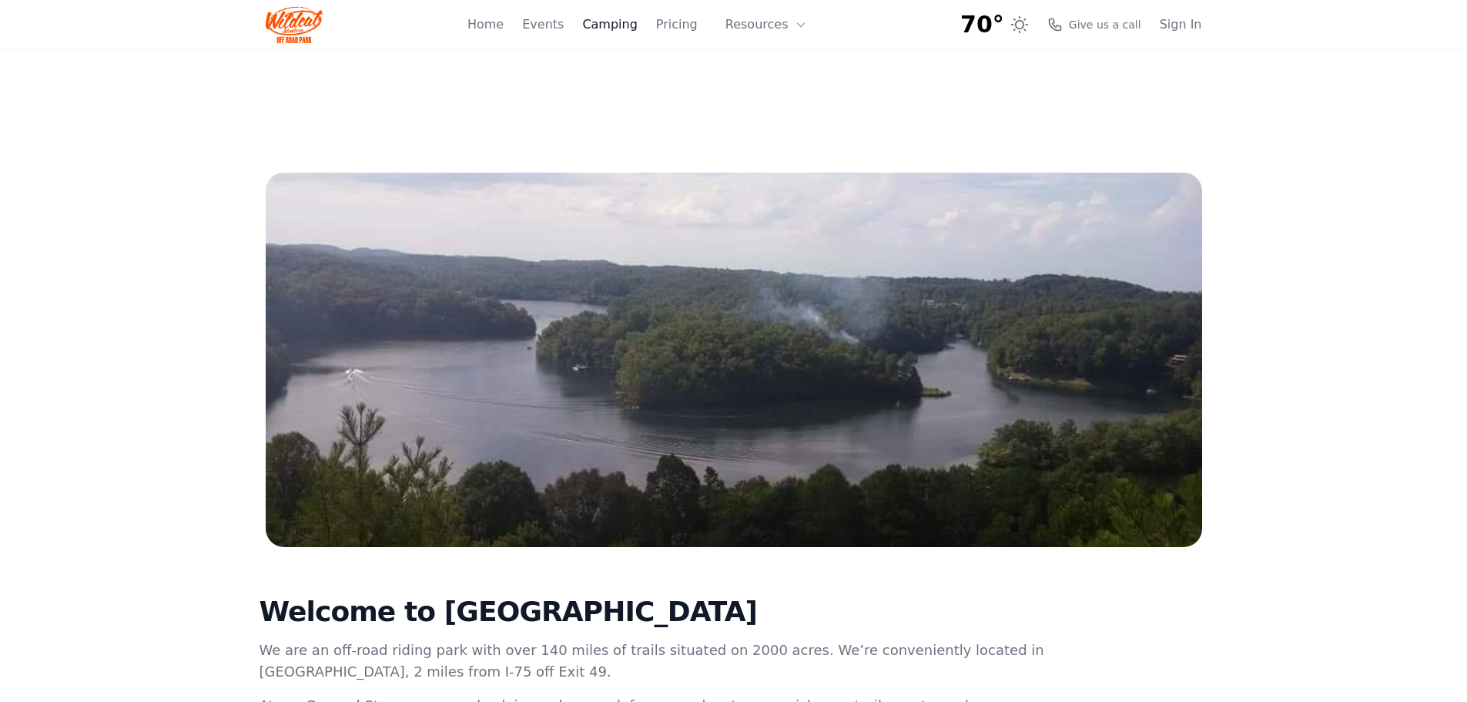
click at [619, 25] on link "Camping" at bounding box center [609, 24] width 55 height 18
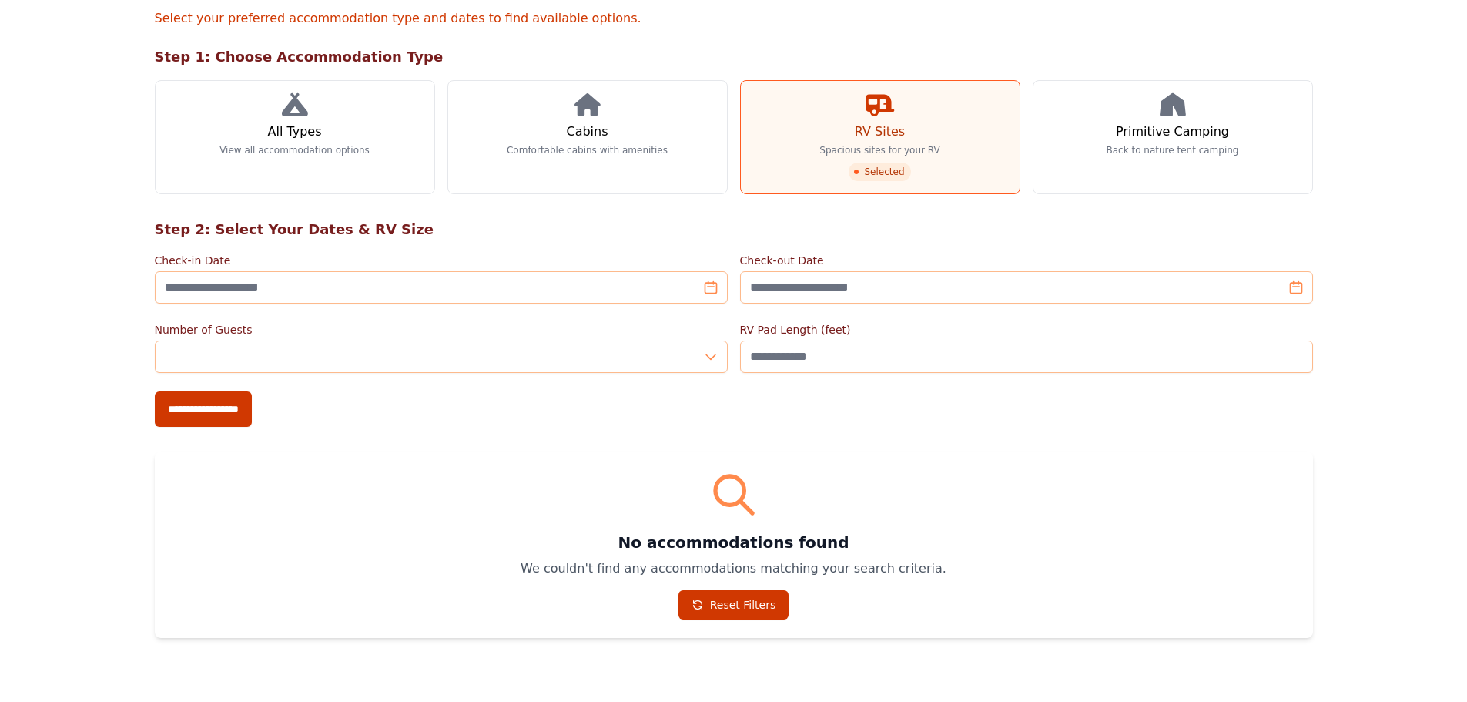
scroll to position [154, 0]
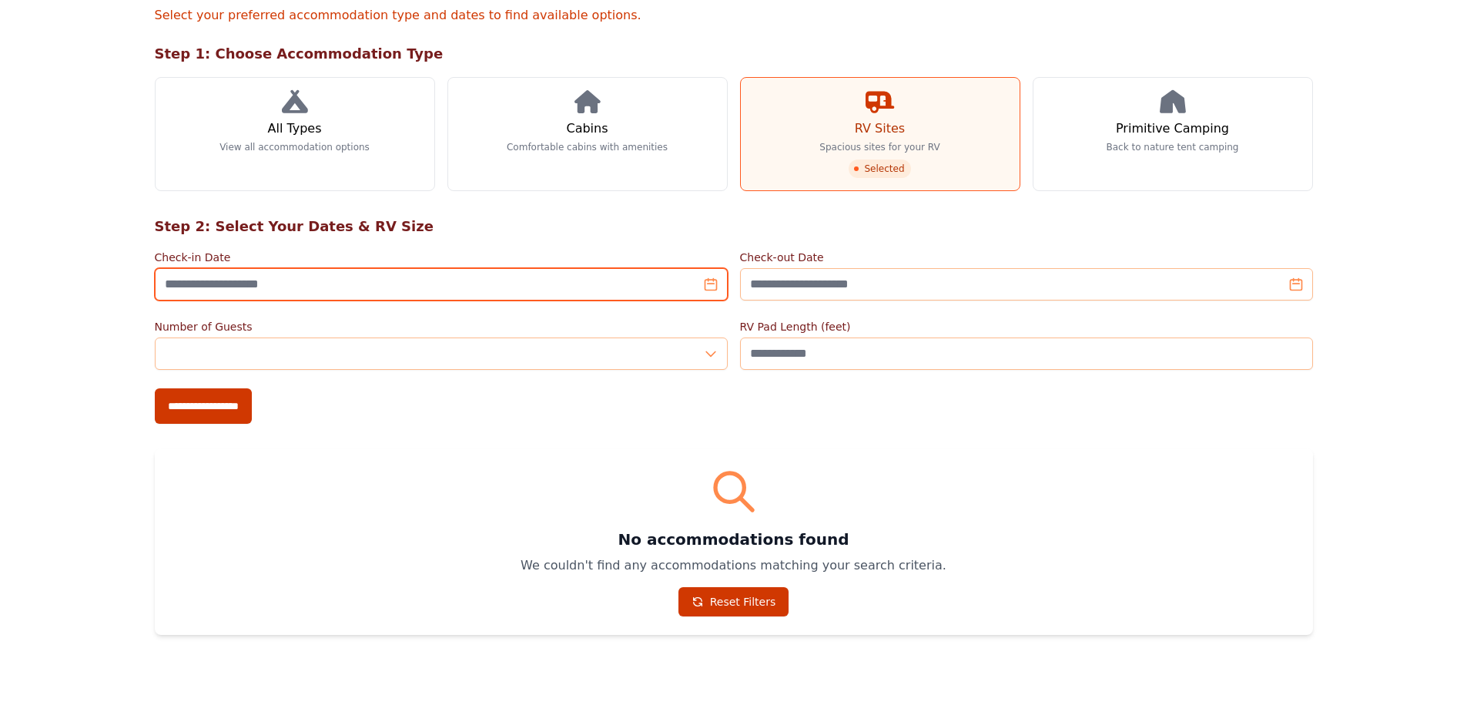
click at [628, 283] on input "Check-in Date" at bounding box center [441, 284] width 573 height 32
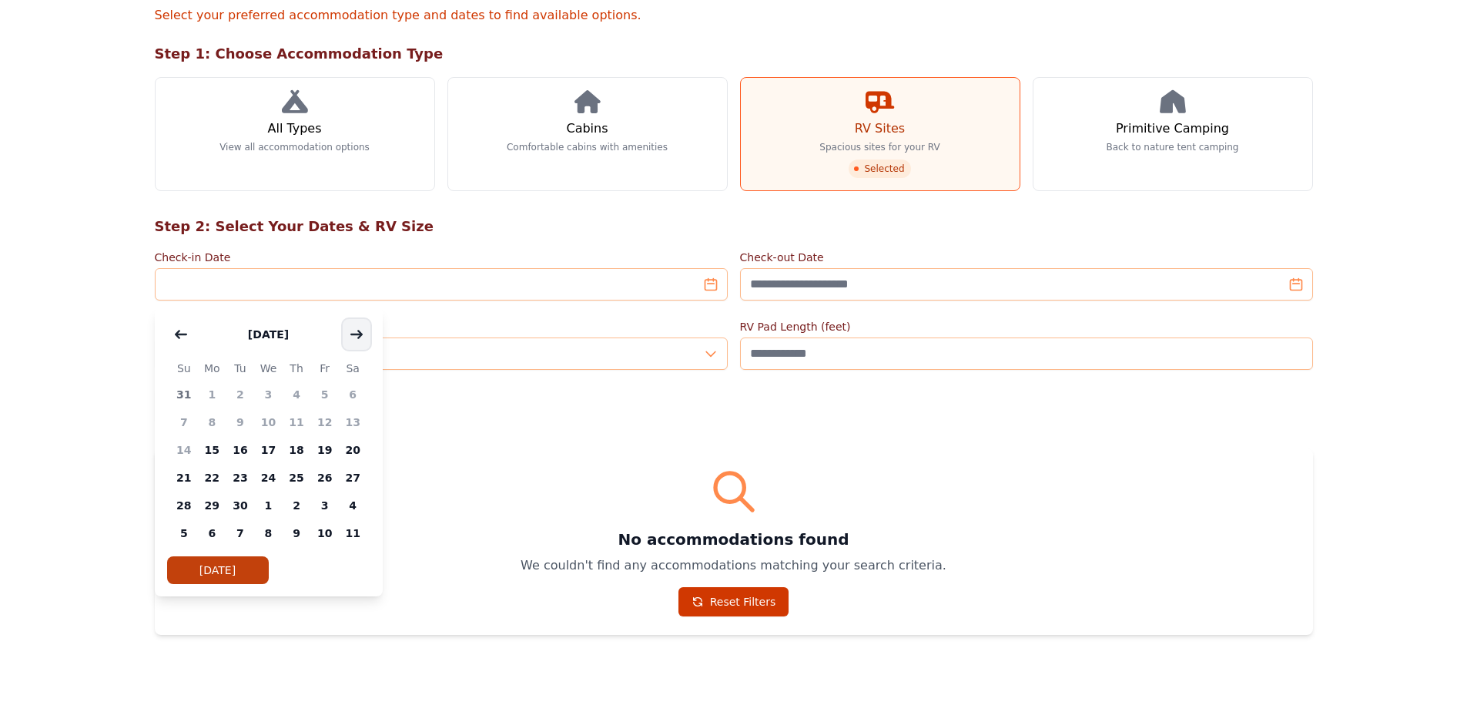
click at [358, 334] on icon "button" at bounding box center [356, 333] width 11 height 7
click at [242, 448] on span "14" at bounding box center [240, 450] width 28 height 28
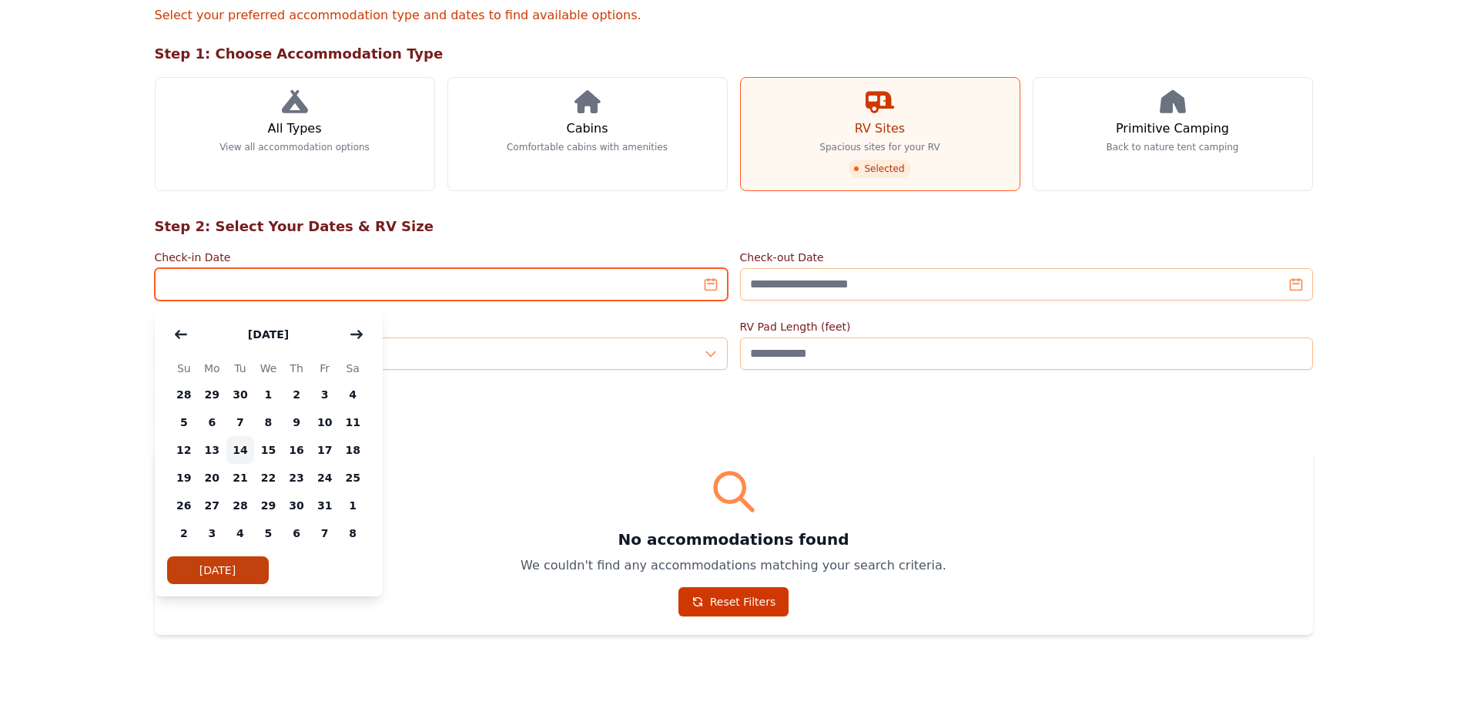
type input "**********"
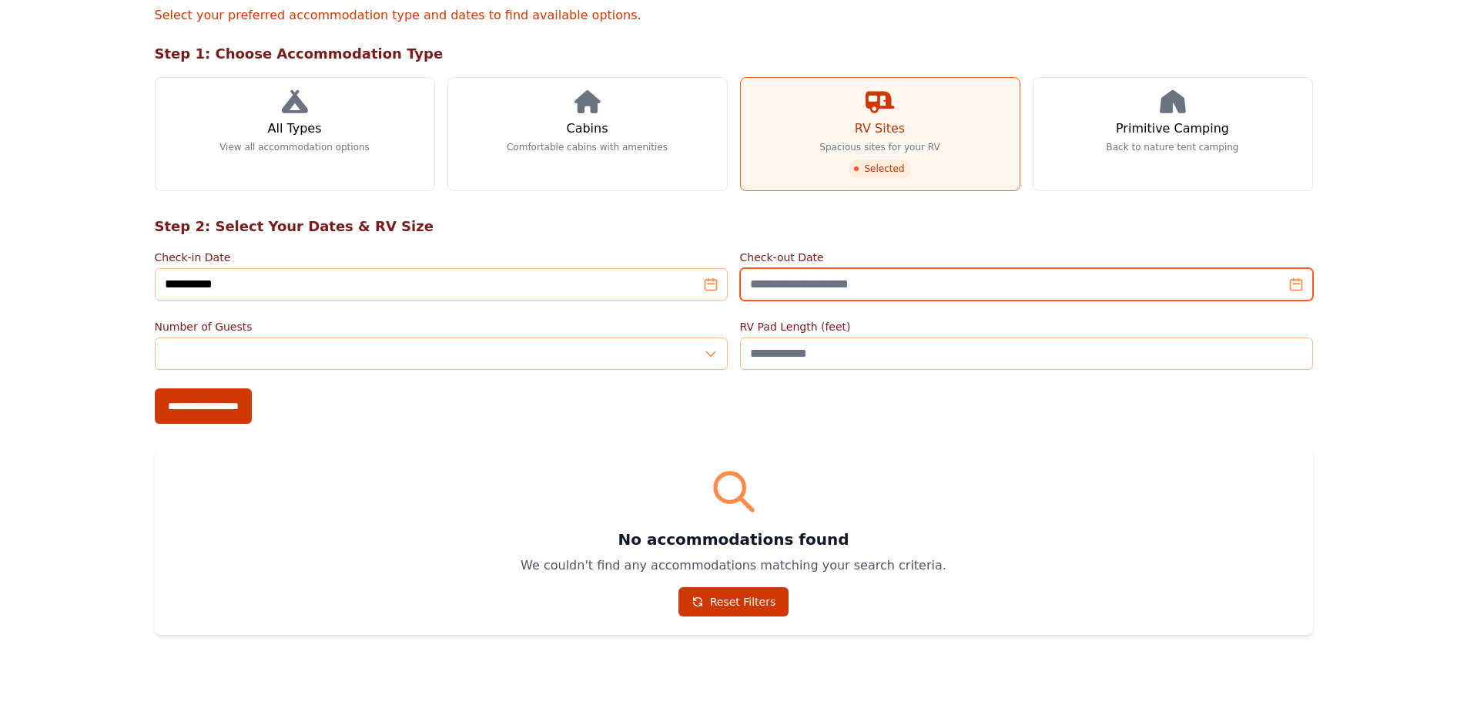
click at [846, 290] on input "Check-out Date" at bounding box center [1026, 284] width 573 height 32
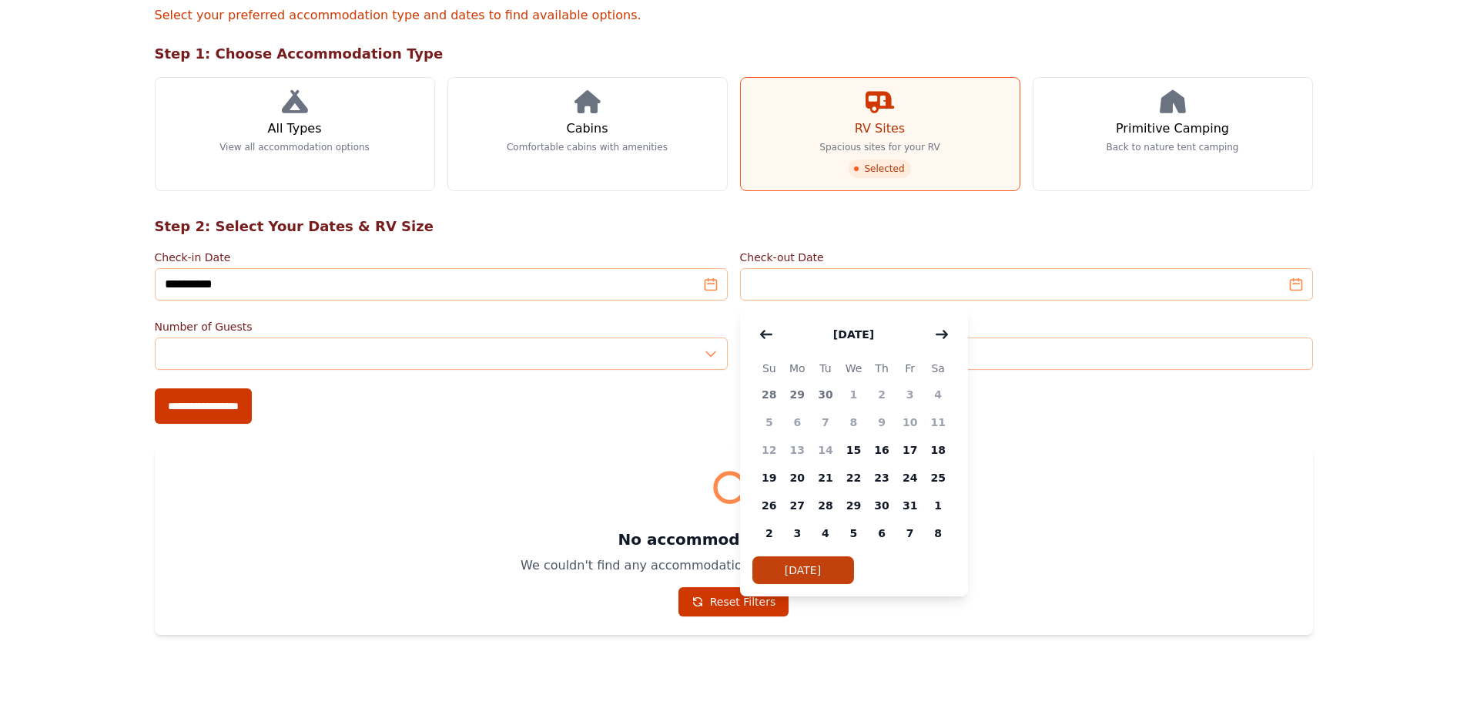
click at [860, 449] on span "15" at bounding box center [854, 450] width 28 height 28
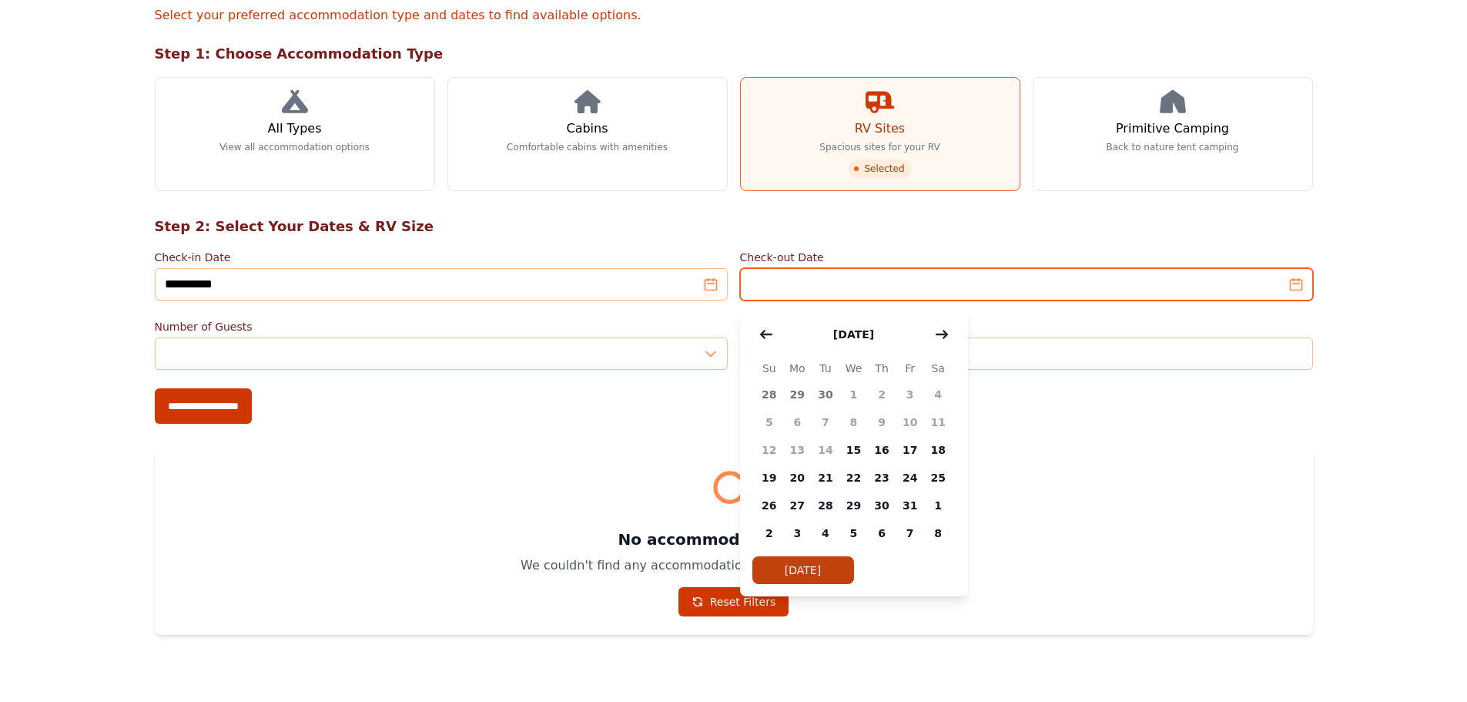
type input "**********"
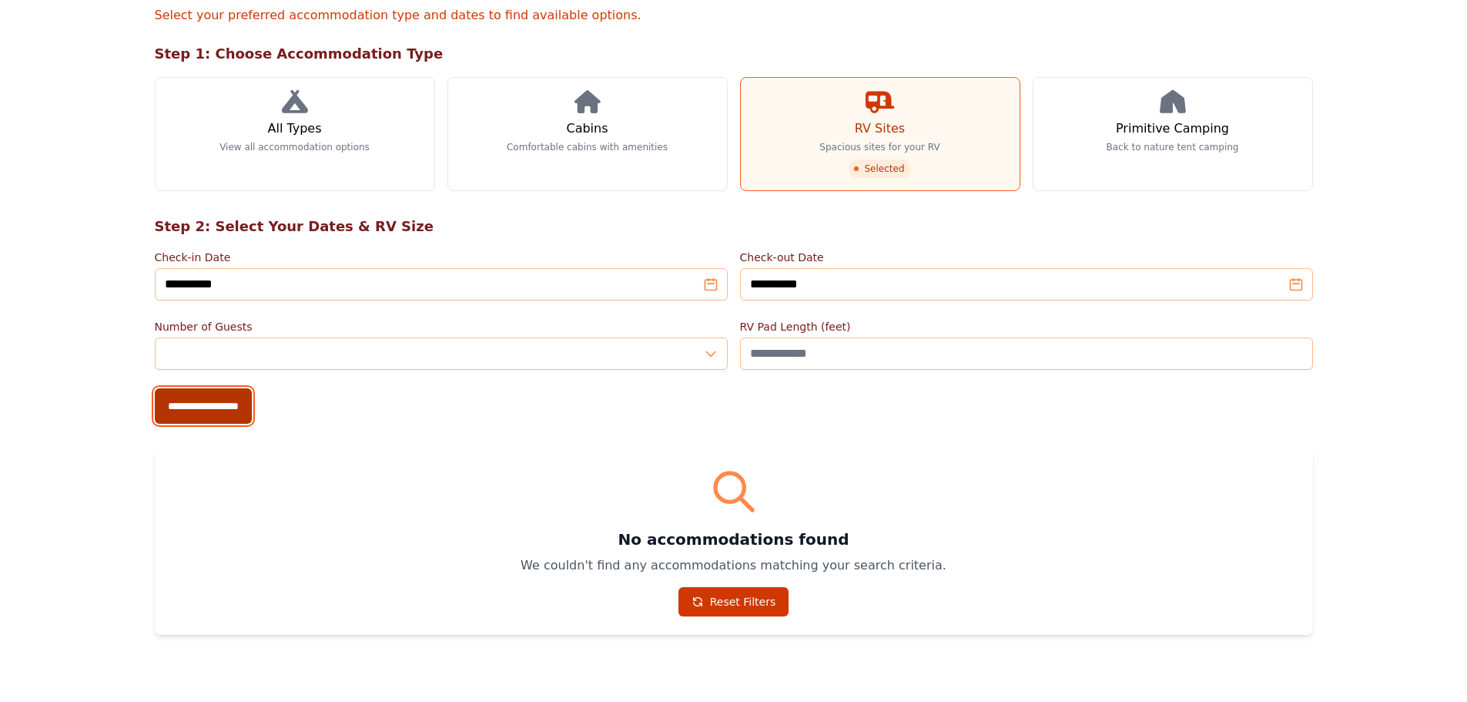
click at [205, 408] on input "**********" at bounding box center [203, 405] width 97 height 35
type input "**********"
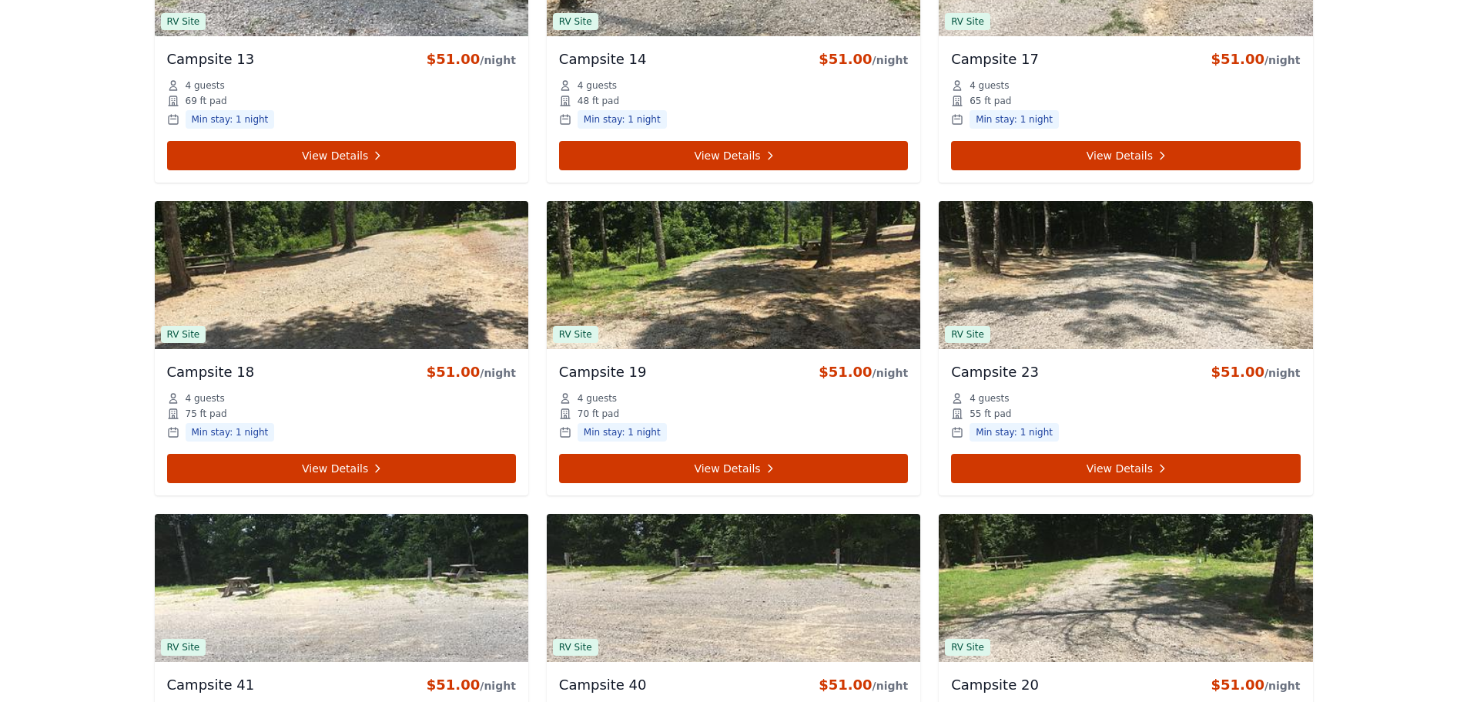
scroll to position [2080, 0]
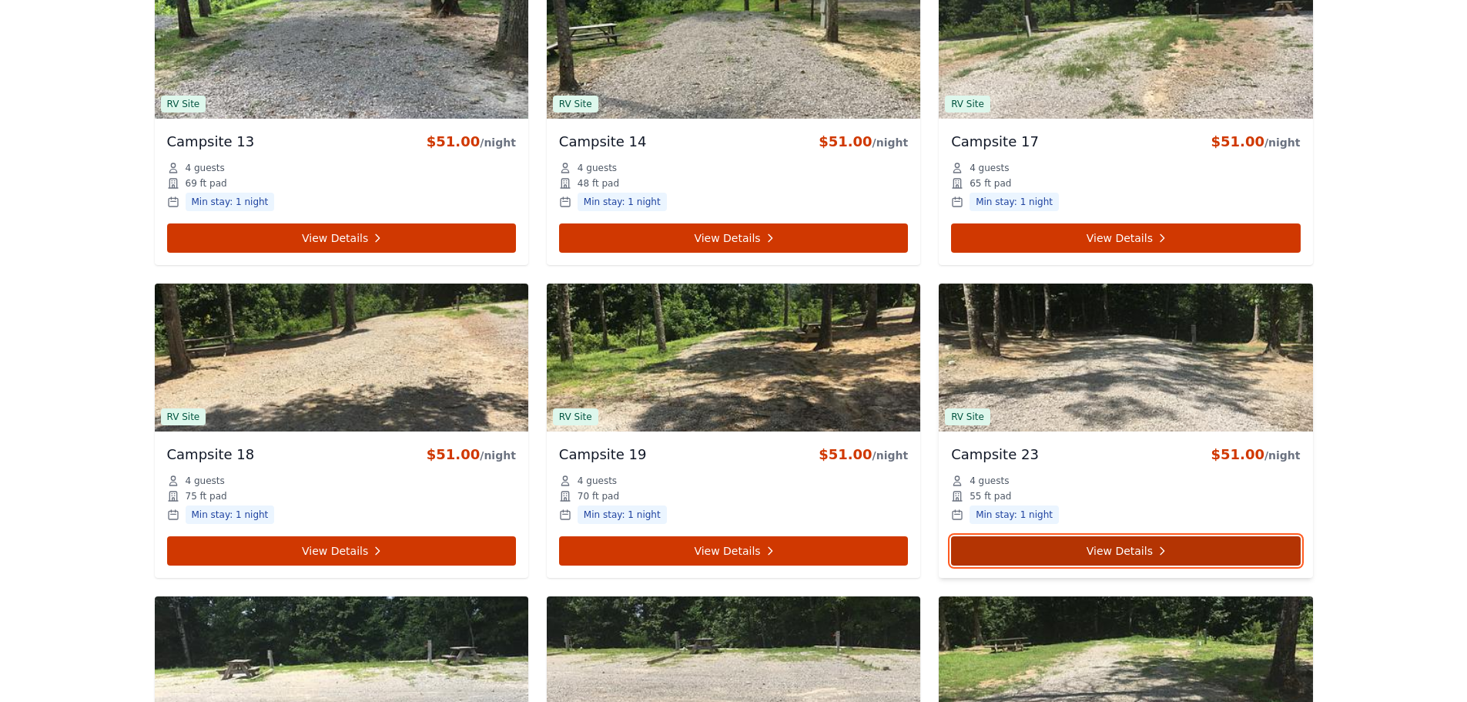
click at [1141, 549] on link "View Details" at bounding box center [1125, 550] width 349 height 29
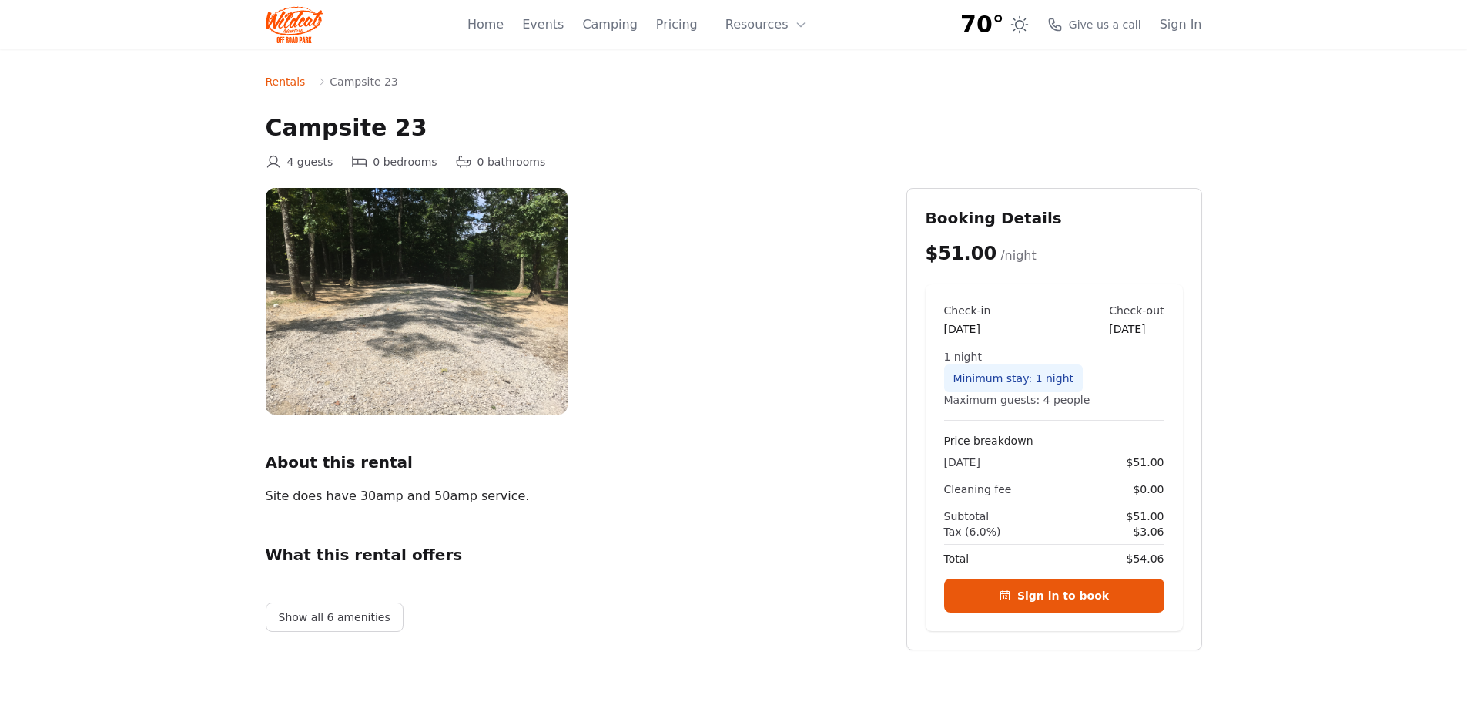
scroll to position [77, 0]
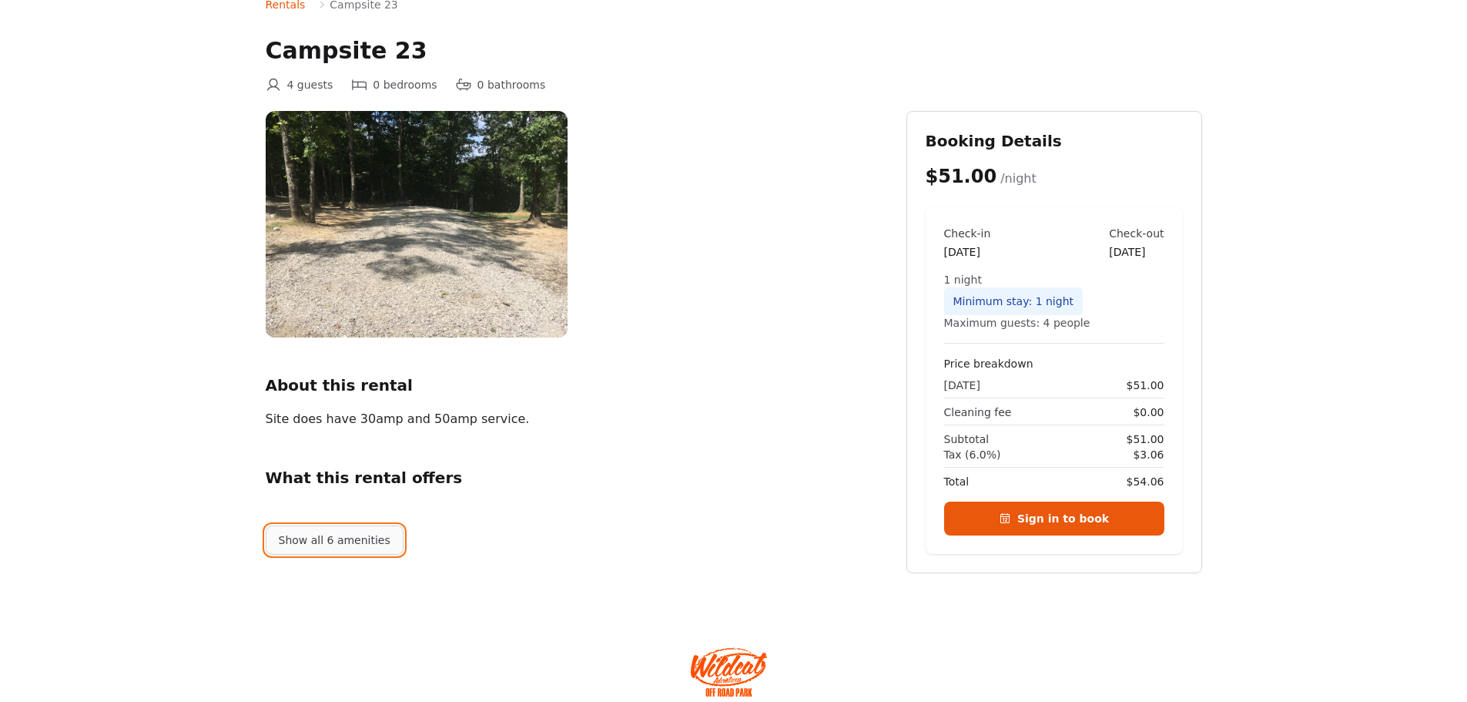
click at [340, 540] on button "Show all 6 amenities" at bounding box center [335, 539] width 138 height 29
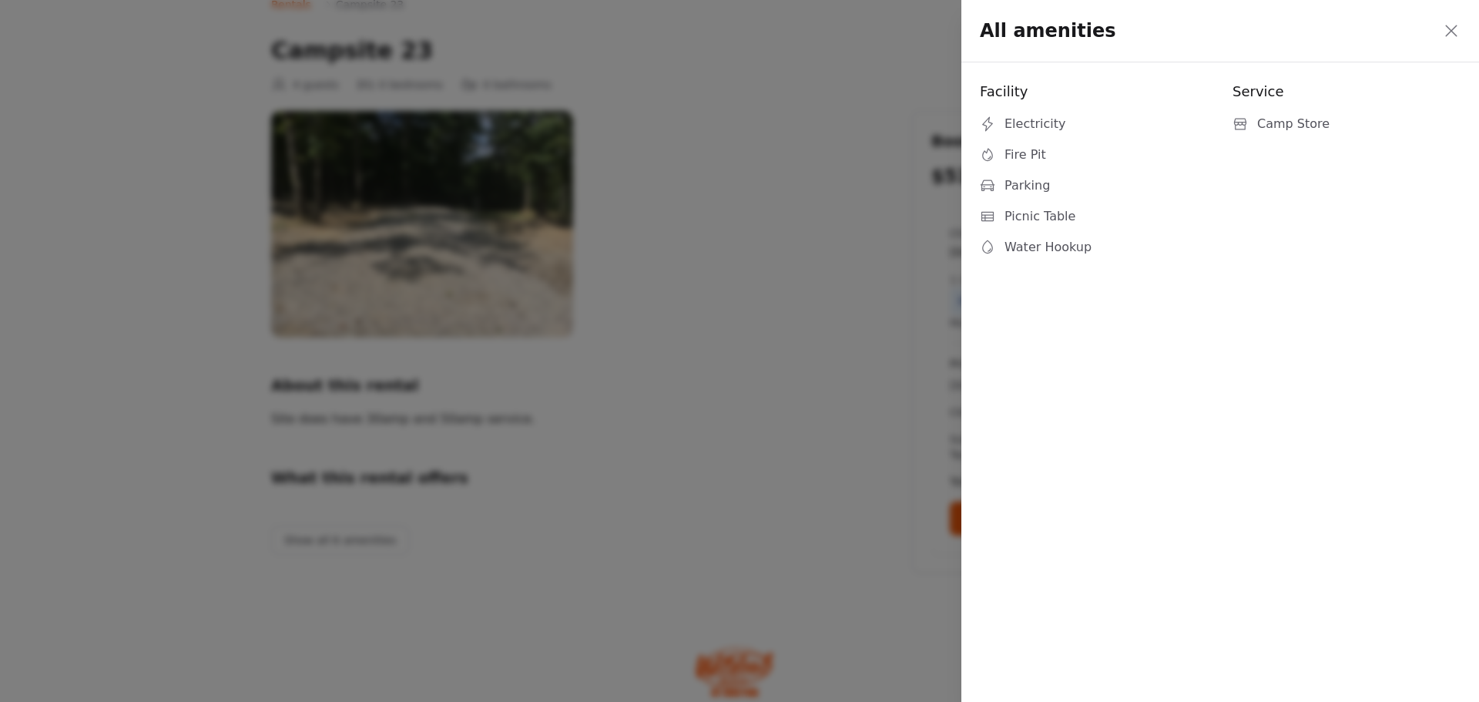
click at [1460, 30] on icon at bounding box center [1451, 31] width 18 height 18
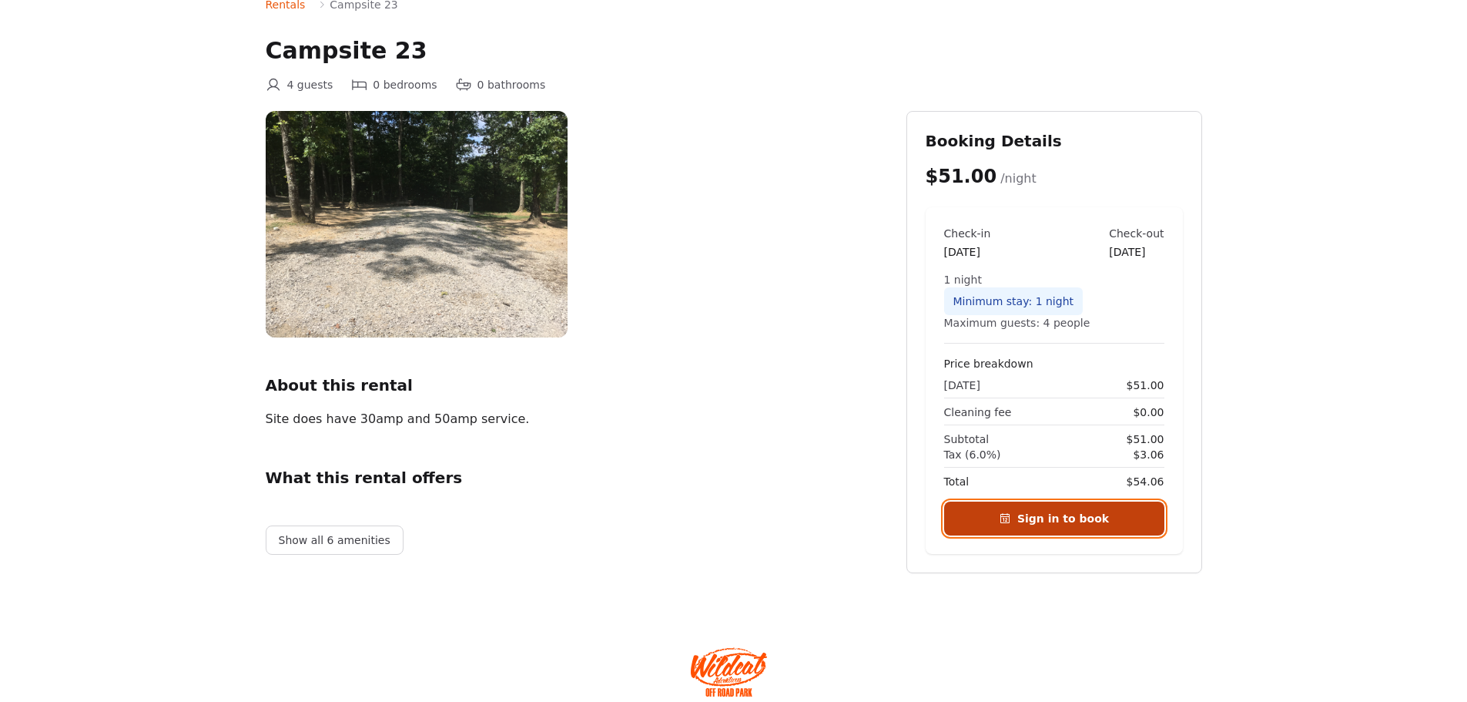
click at [1086, 511] on link "Sign in to book" at bounding box center [1054, 518] width 220 height 34
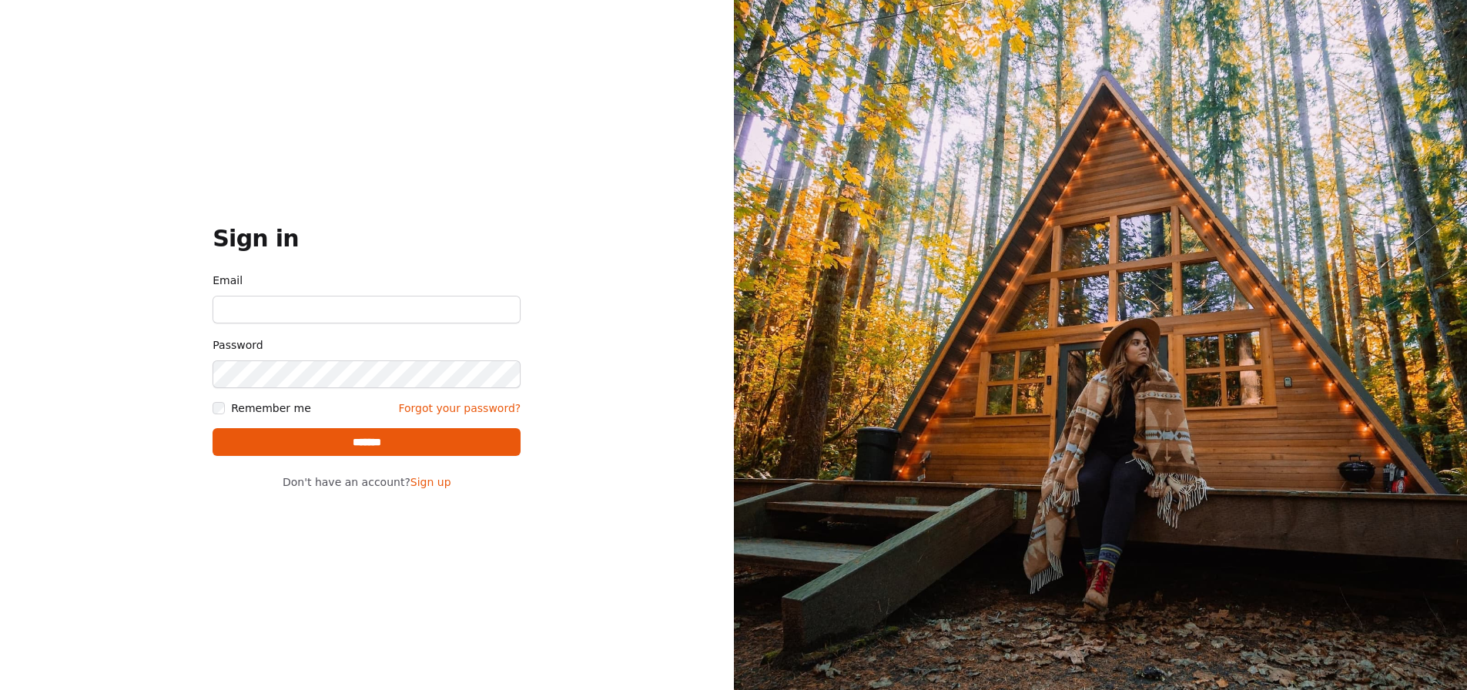
type input "**********"
click at [386, 452] on input "*******" at bounding box center [367, 442] width 308 height 28
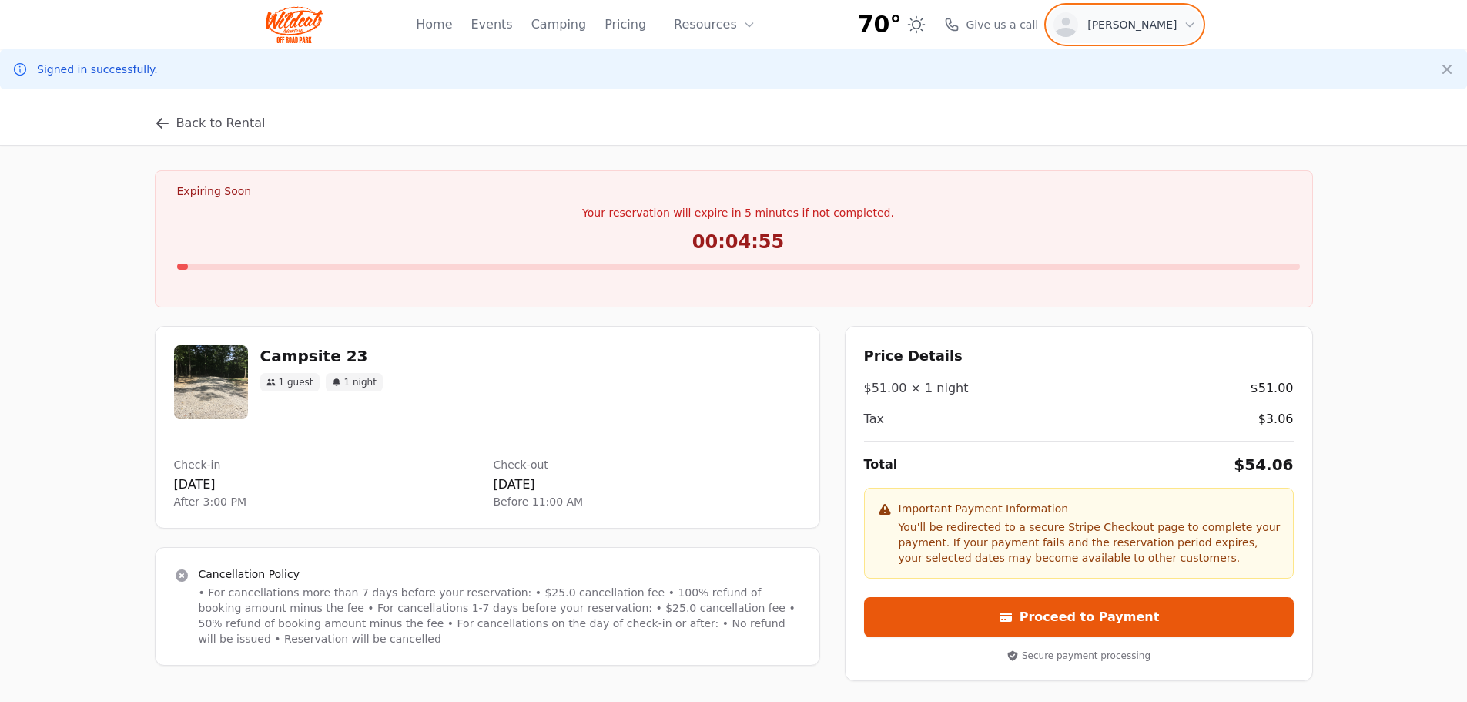
click at [1179, 19] on div "Robert Burns" at bounding box center [1125, 24] width 142 height 25
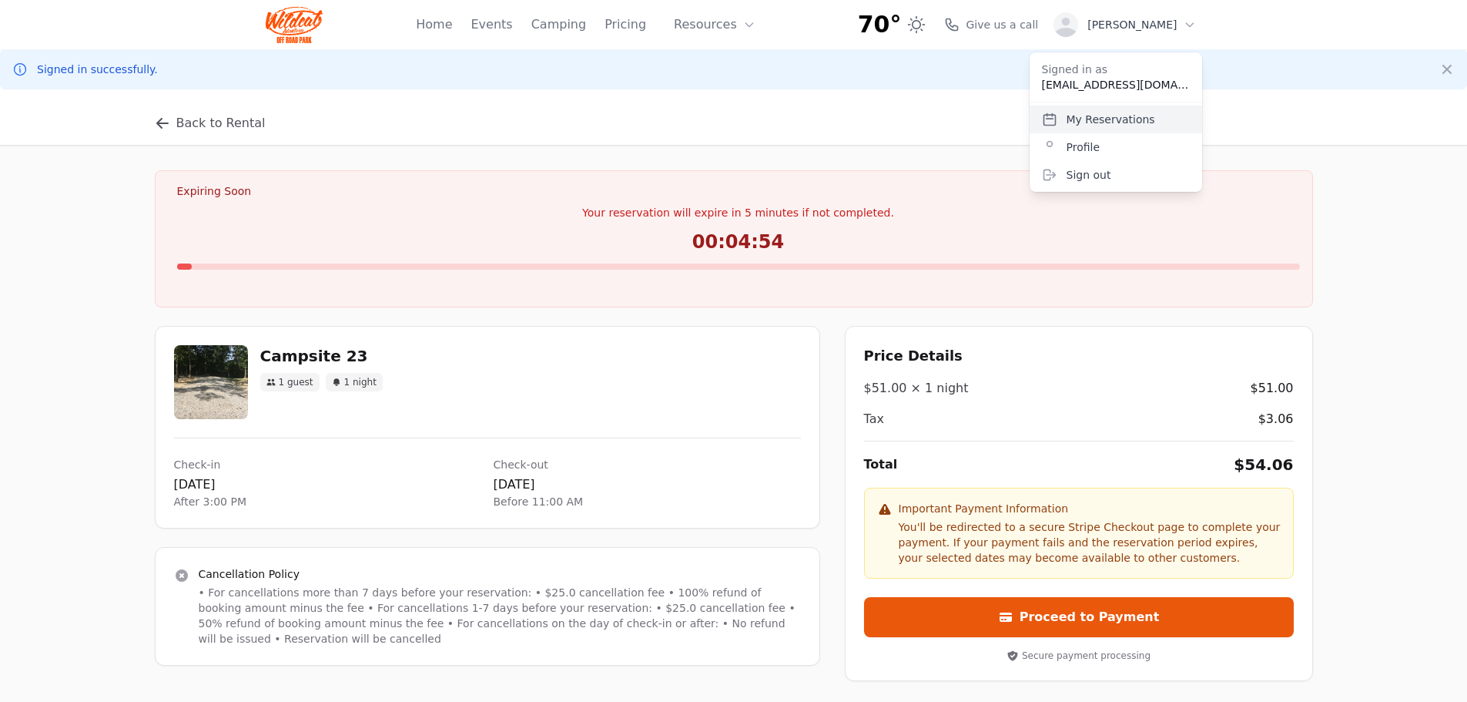
click at [1107, 117] on link "My Reservations" at bounding box center [1116, 120] width 173 height 28
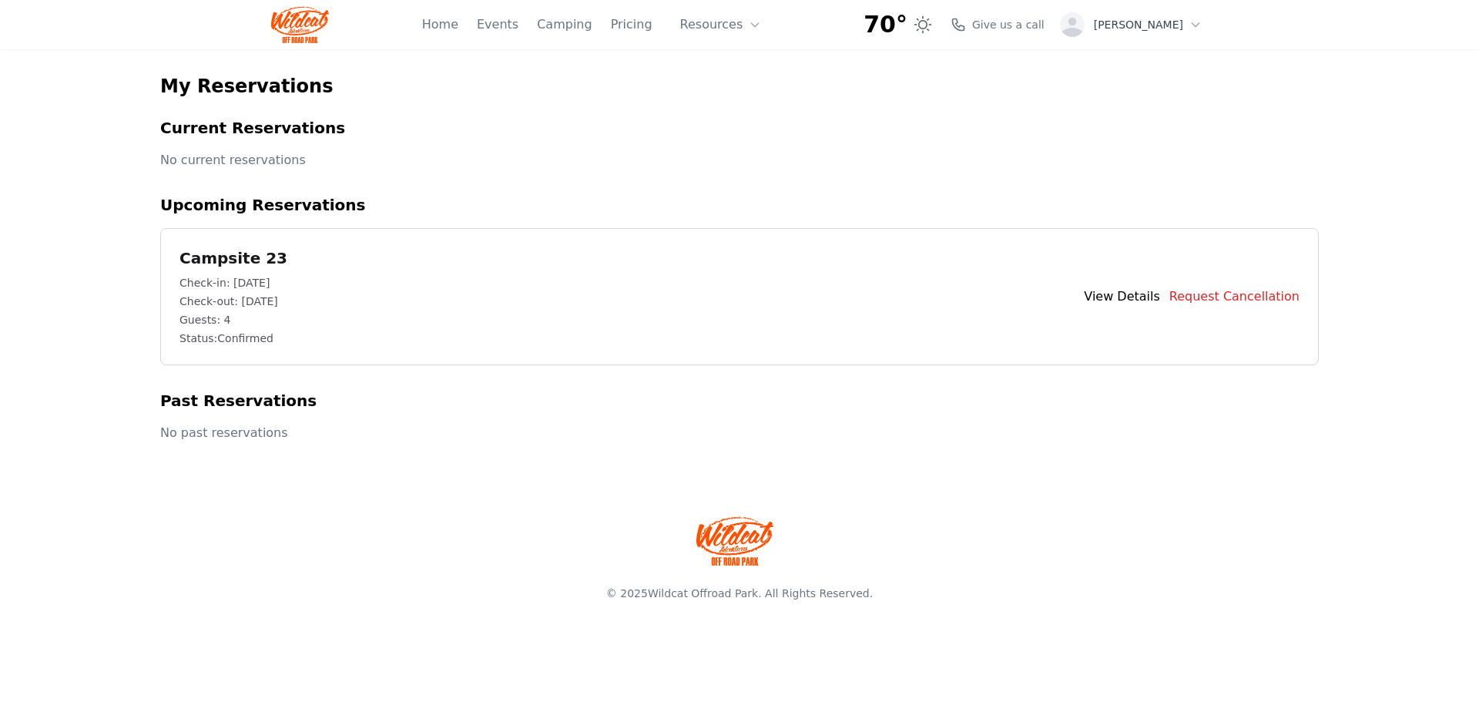
click at [1127, 297] on link "View Details" at bounding box center [1122, 296] width 76 height 18
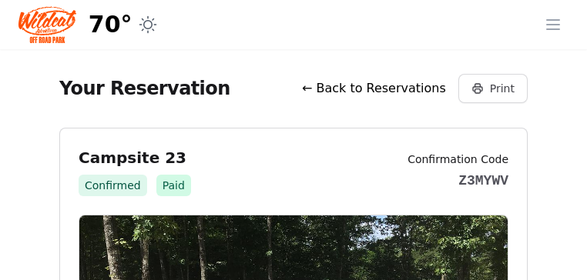
click at [434, 89] on link "← Back to Reservations" at bounding box center [374, 88] width 144 height 18
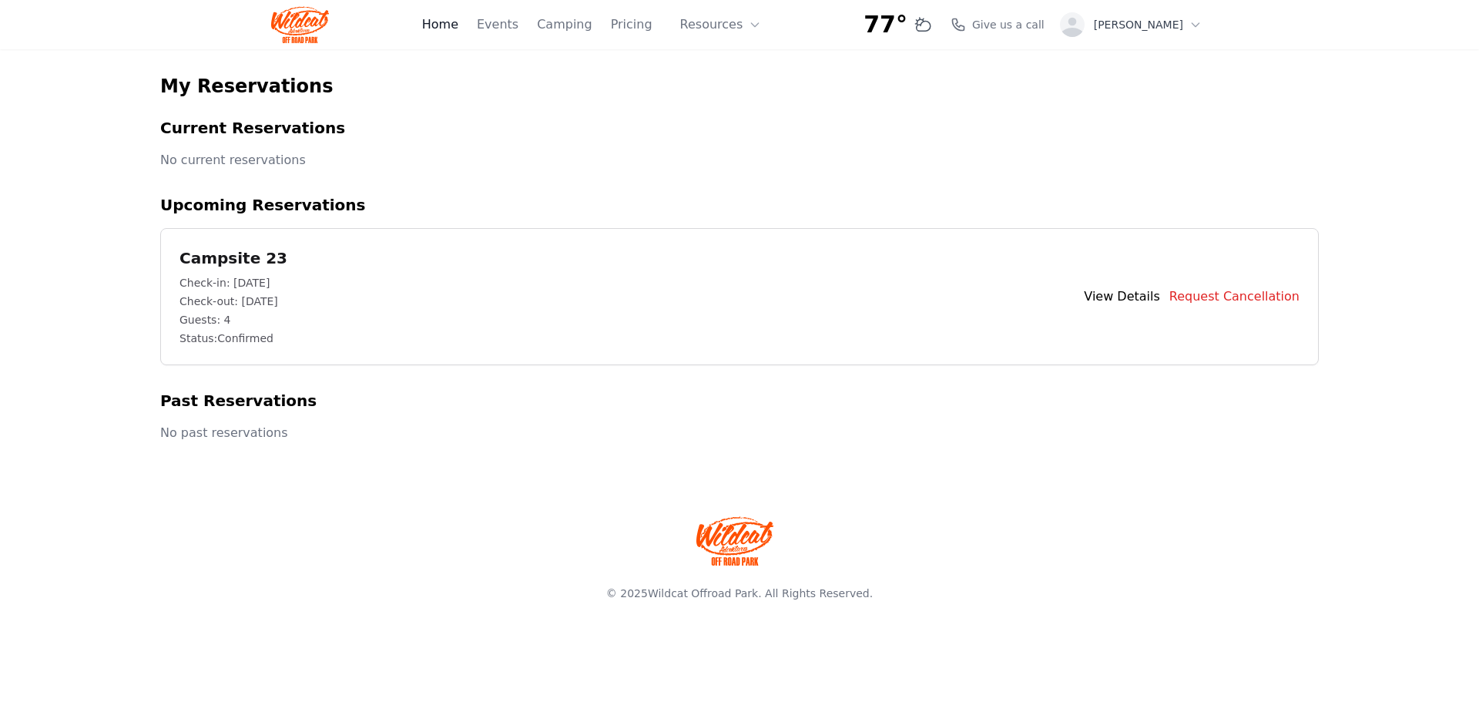
click at [458, 25] on link "Home" at bounding box center [440, 24] width 36 height 18
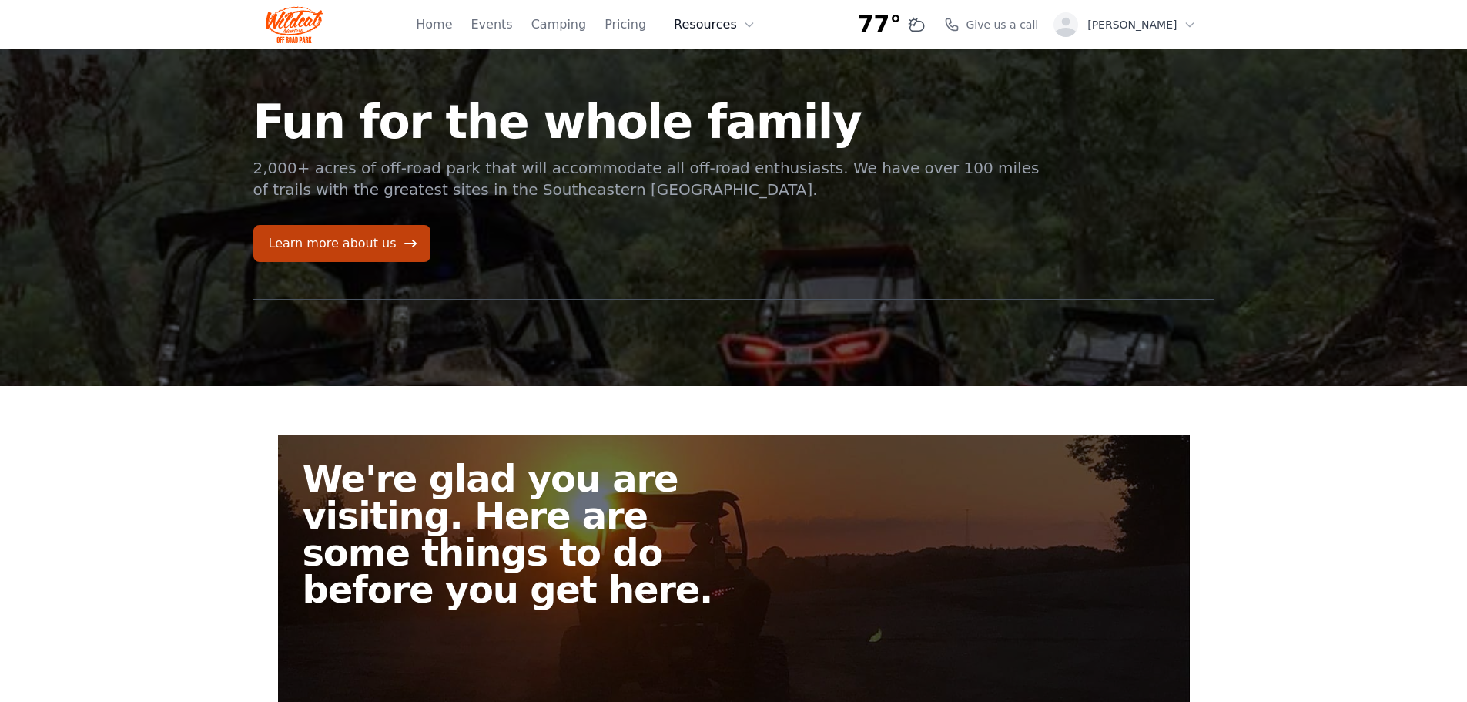
click at [733, 21] on button "Resources" at bounding box center [715, 24] width 100 height 31
click at [739, 63] on link "About" at bounding box center [739, 63] width 148 height 28
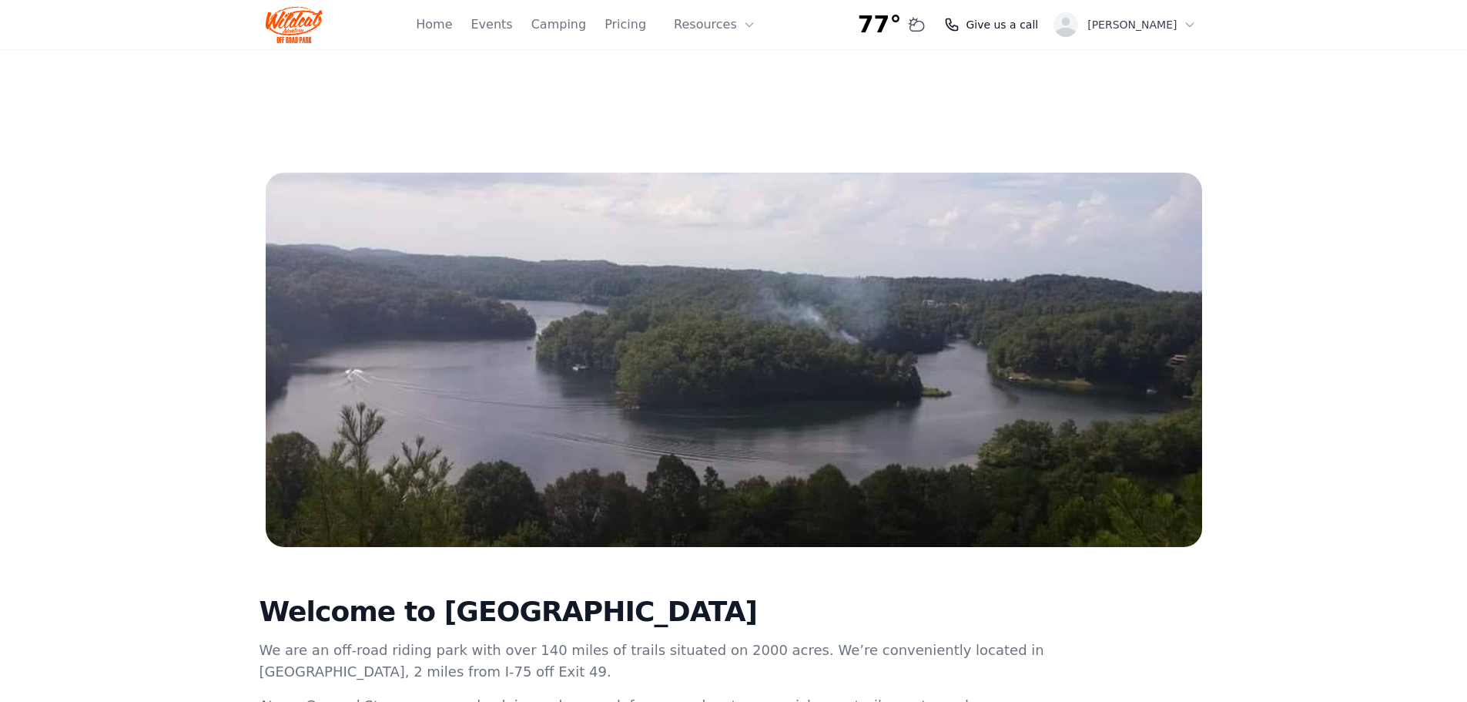
click at [1038, 21] on span "Give us a call" at bounding box center [1002, 24] width 72 height 15
click at [756, 30] on button "Resources" at bounding box center [715, 24] width 100 height 31
click at [733, 95] on link "FAQ" at bounding box center [739, 91] width 148 height 28
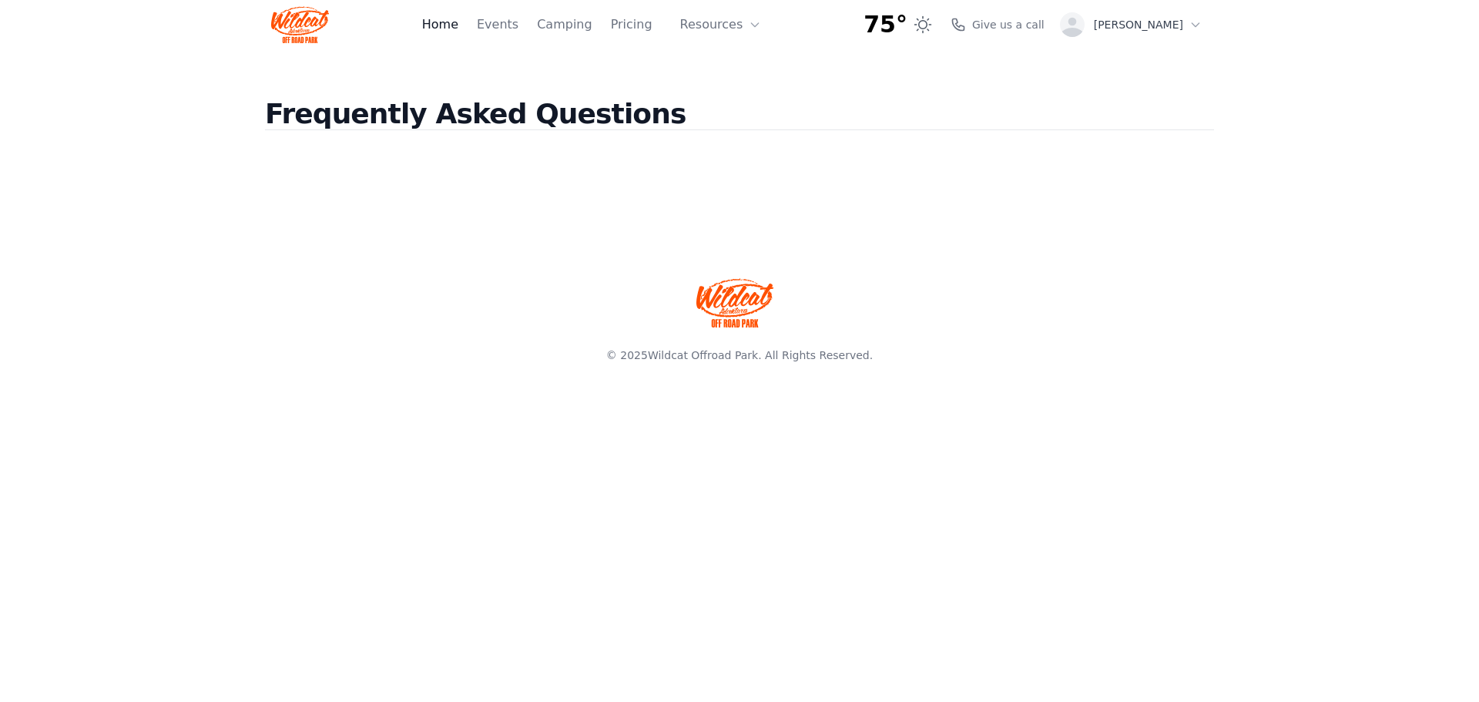
click at [458, 25] on link "Home" at bounding box center [440, 24] width 36 height 18
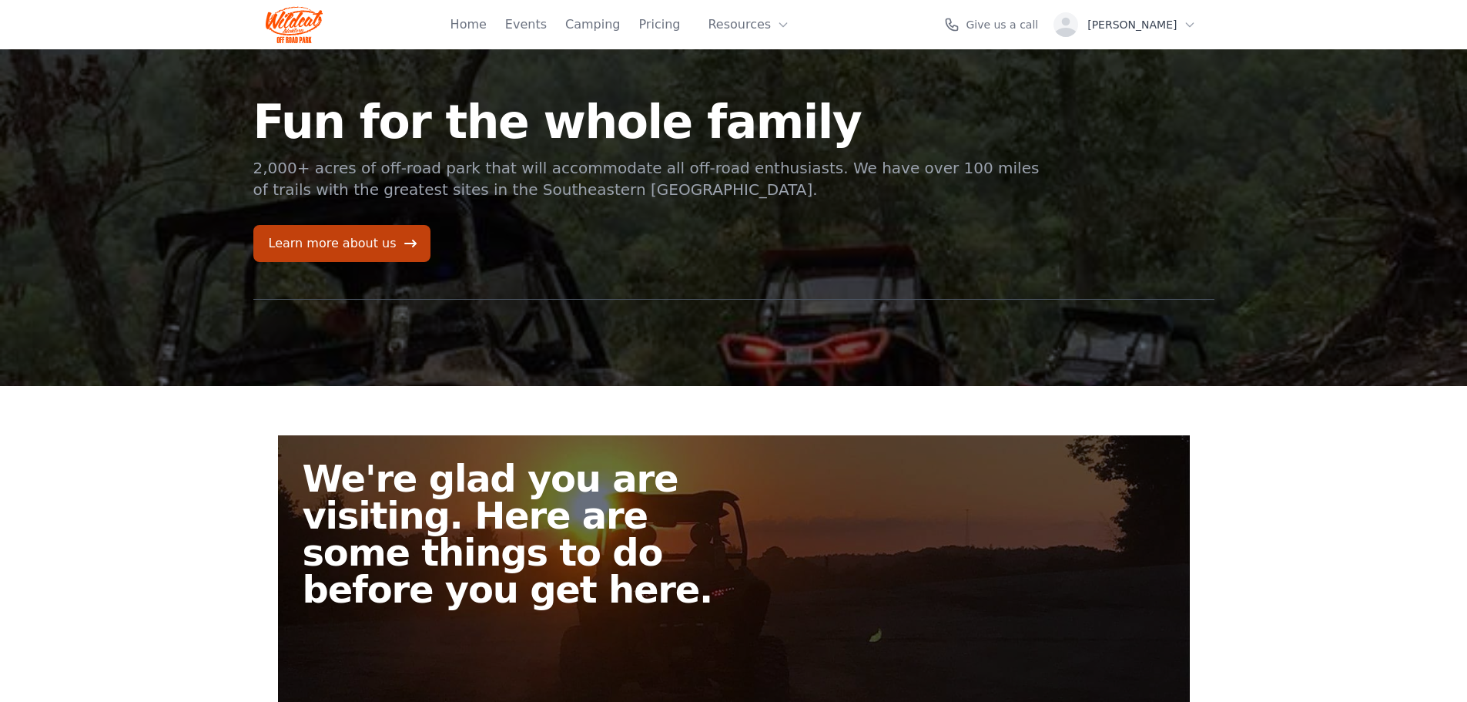
click at [296, 16] on img at bounding box center [295, 24] width 58 height 37
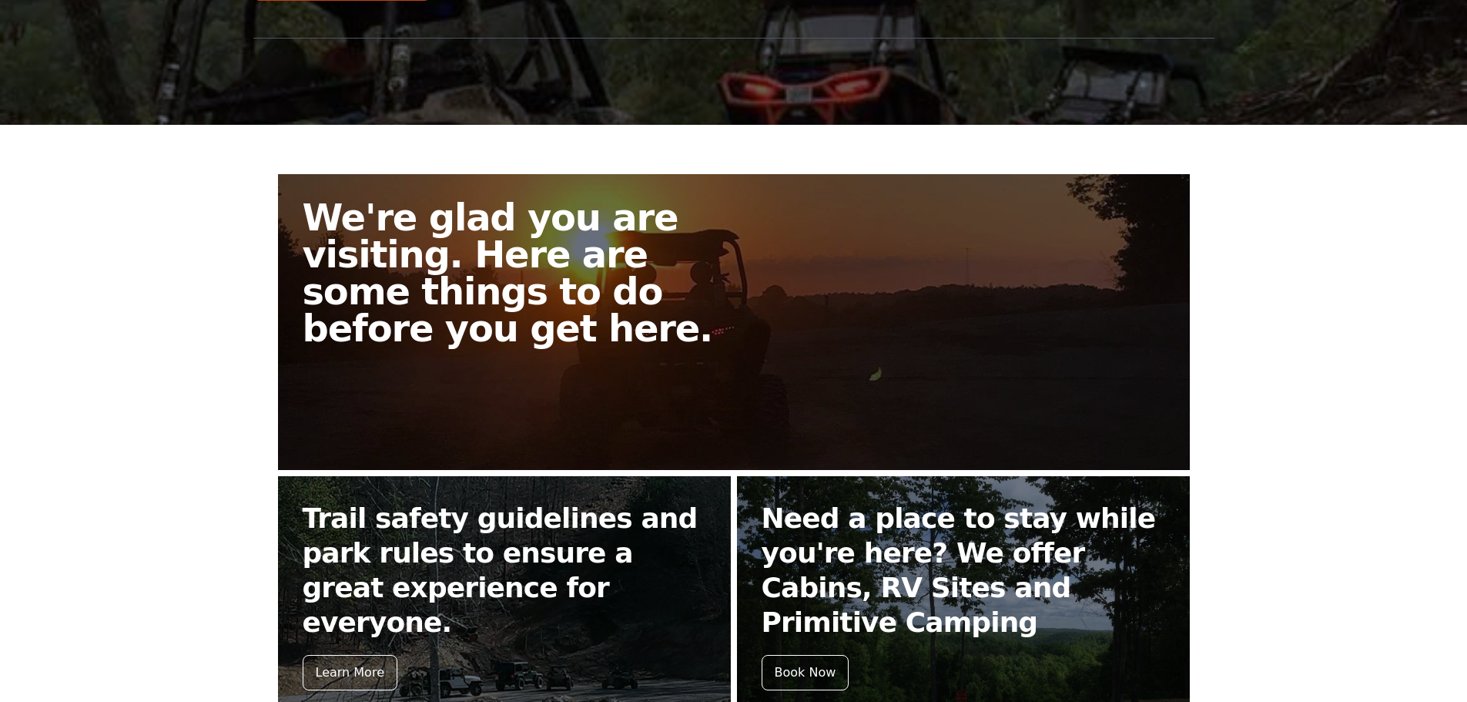
scroll to position [8, 0]
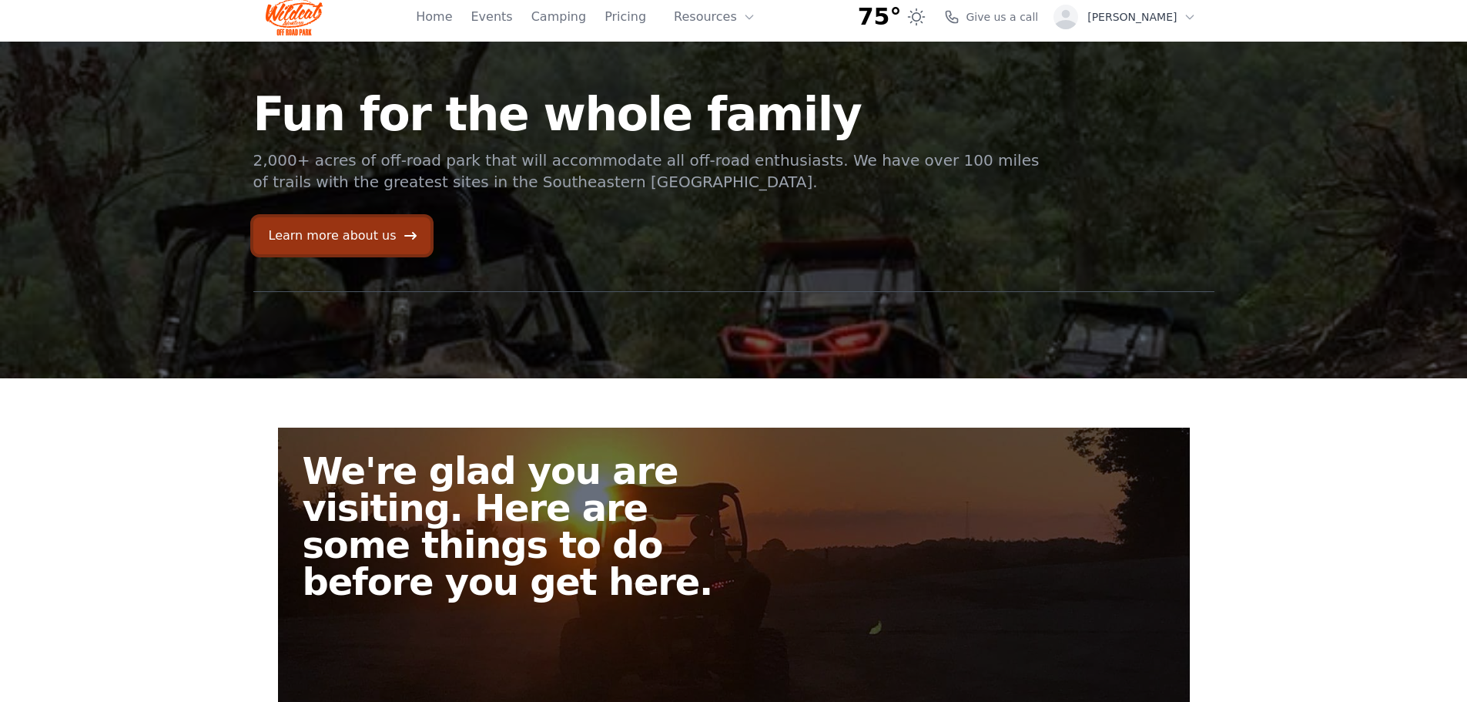
click at [350, 233] on link "Learn more about us" at bounding box center [341, 235] width 177 height 37
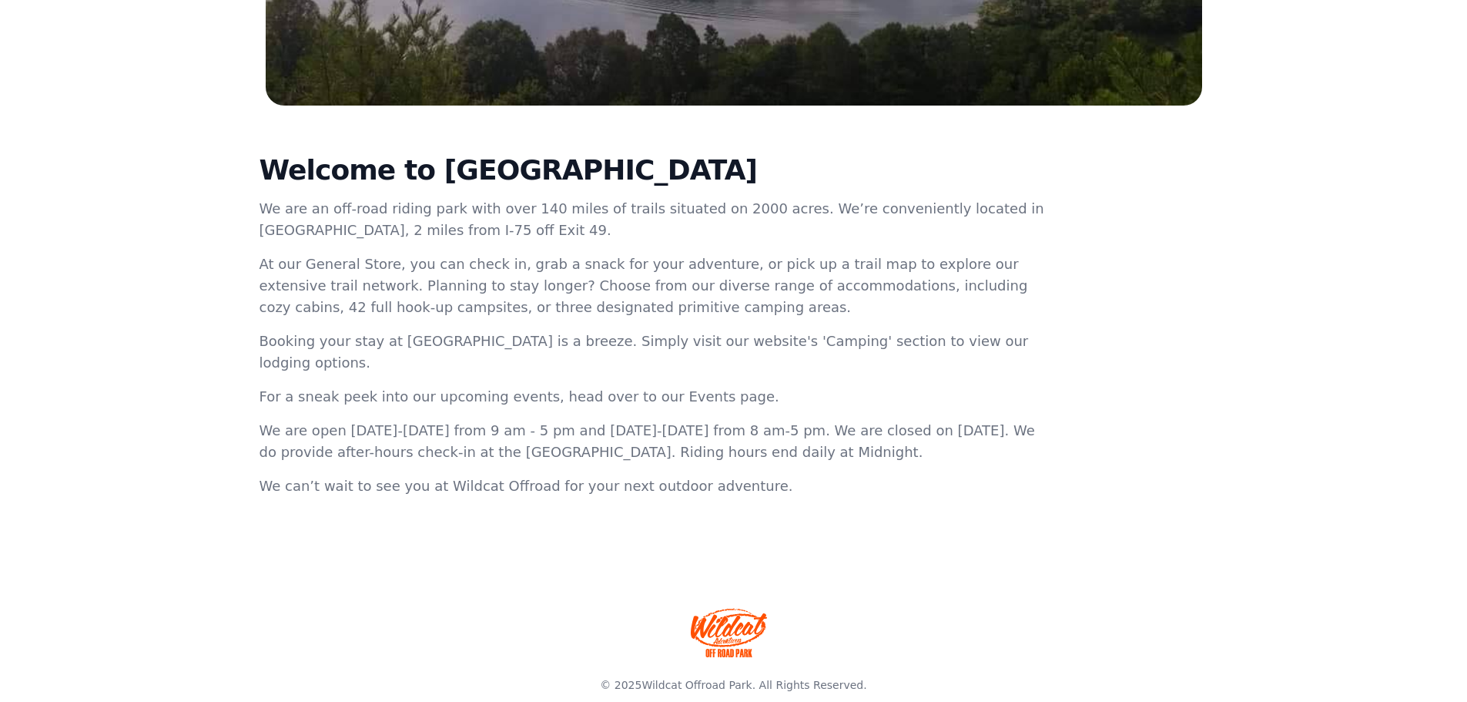
scroll to position [443, 0]
